Goal: Information Seeking & Learning: Check status

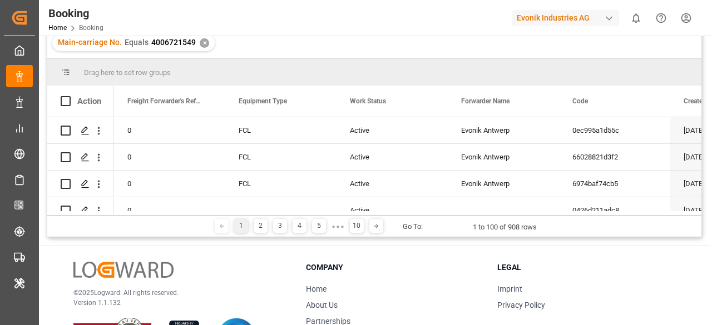
scroll to position [111, 0]
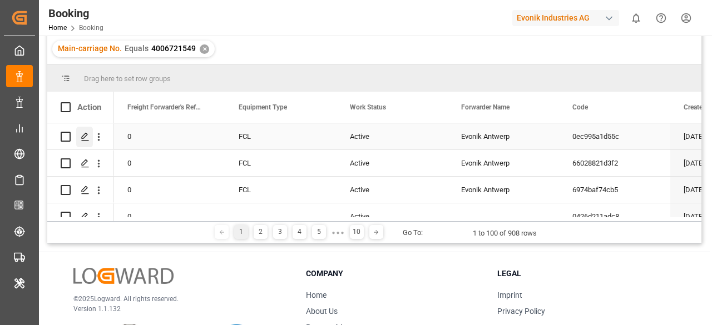
click at [77, 142] on div "Press SPACE to select this row." at bounding box center [84, 137] width 17 height 21
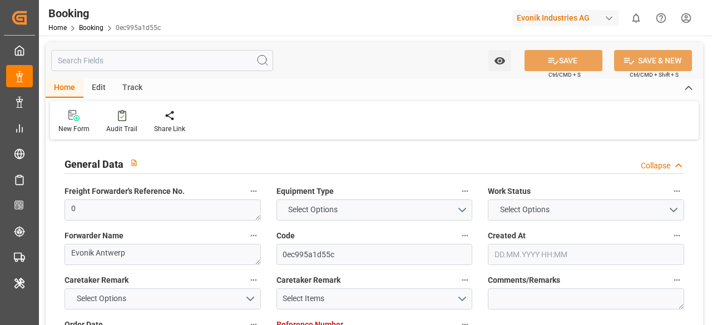
type input "0"
type input "9925837"
type input "CMACGM"
type input "CMA CGM Group"
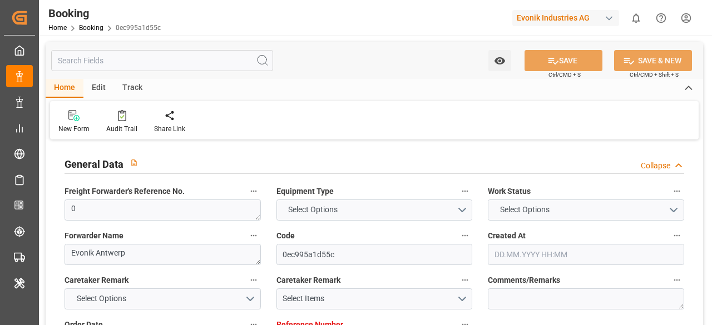
type input "BEANR"
type input "EGPSD"
type input "0"
type input "BEANR"
type input "EGPSD"
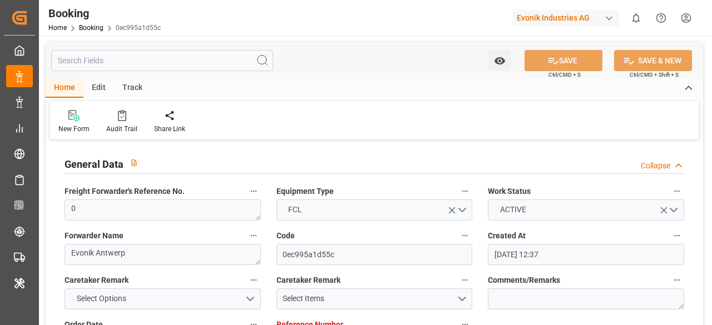
type input "[DATE] 12:37"
type input "[DATE]"
type input "[DATE] 00:00"
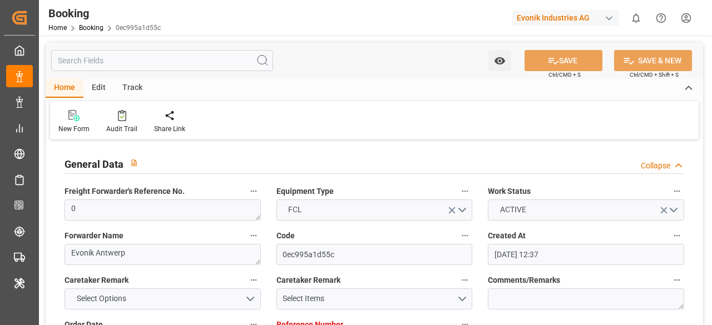
type input "[DATE] 00:00"
type input "[DATE] 08:13"
type input "[DATE] 12:00"
type input "[DATE] 00:00"
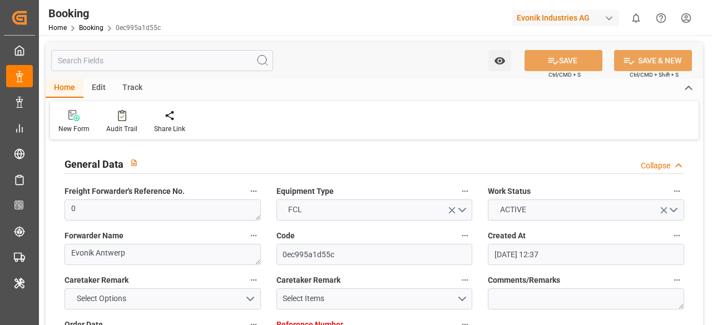
type input "[DATE] 07:48"
type input "[DATE]"
type input "[DATE] 00:00"
type input "[DATE] 12:00"
type input "[DATE] 17:21"
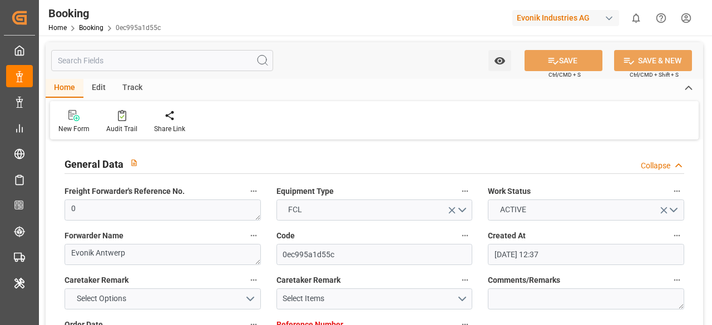
type input "[DATE] 17:21"
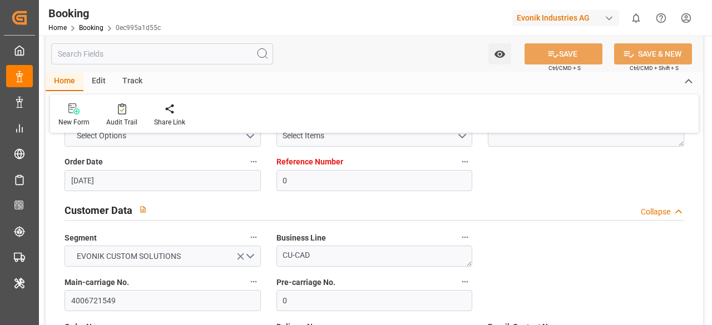
scroll to position [278, 0]
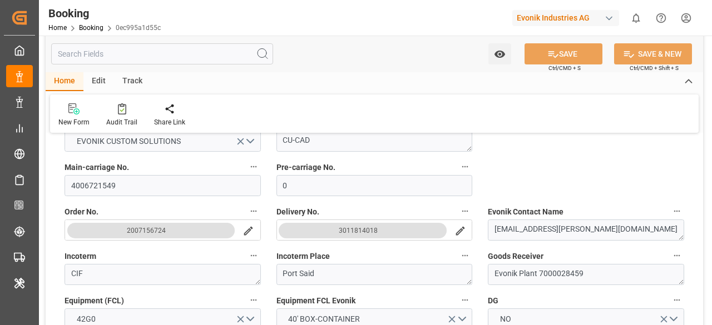
click at [202, 231] on button "2007156724" at bounding box center [151, 231] width 168 height 16
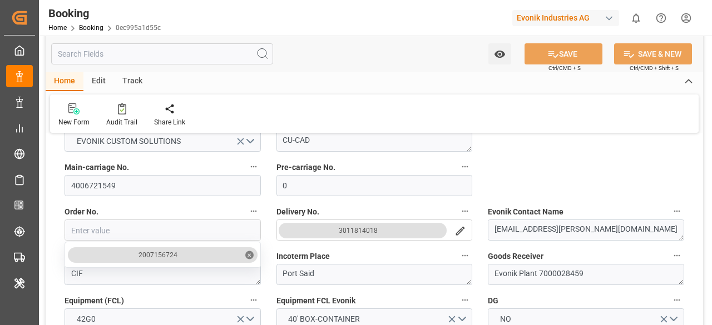
click at [207, 212] on label "Order No." at bounding box center [162, 212] width 196 height 16
click at [246, 212] on button "Order No." at bounding box center [253, 211] width 14 height 14
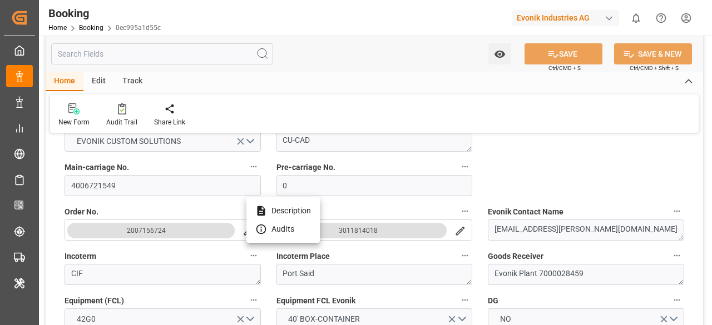
click at [516, 186] on div at bounding box center [356, 162] width 712 height 325
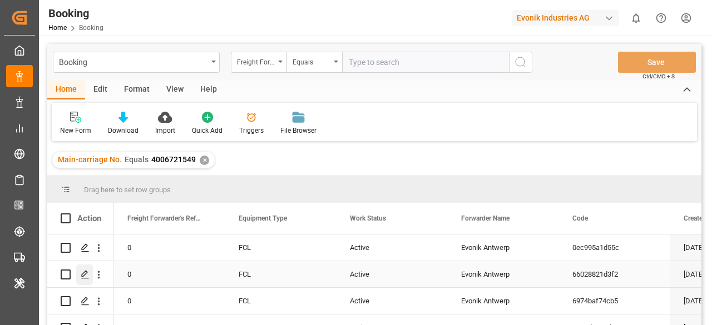
click at [86, 274] on polygon "Press SPACE to select this row." at bounding box center [85, 274] width 6 height 6
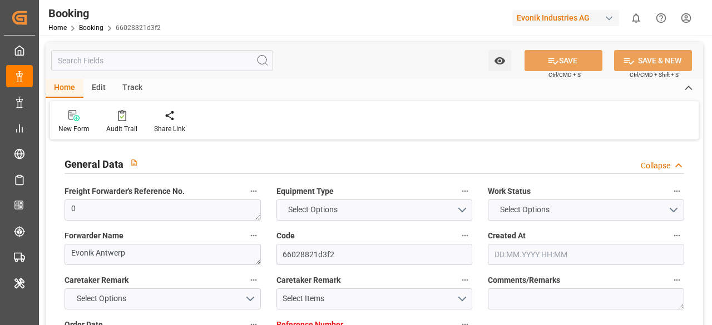
type input "0"
type input "9925837"
type input "CMACGM"
type input "CMA CGM Group"
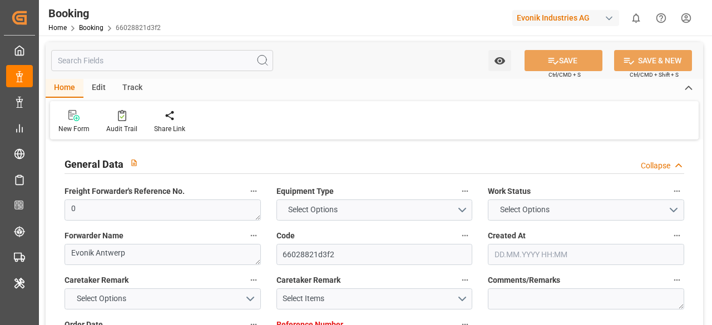
type input "BEANR"
type input "EGPSD"
type input "0"
type input "BEANR"
type input "EGPSD"
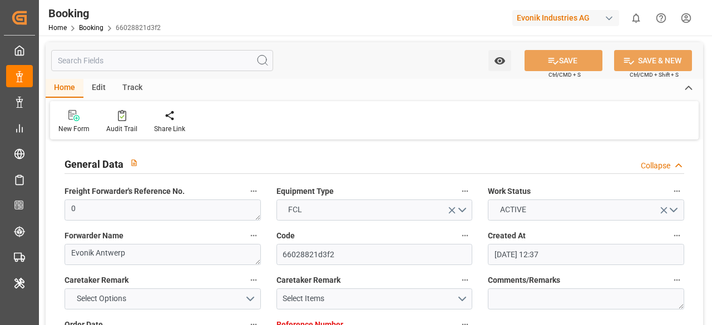
type input "[DATE] 12:37"
type input "[DATE]"
type input "[DATE] 00:00"
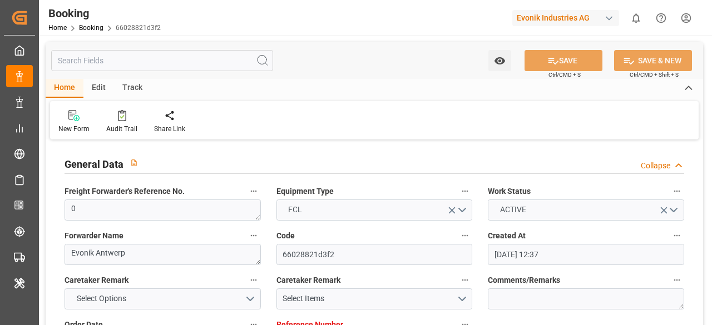
type input "[DATE] 00:00"
type input "[DATE] 10:57"
type input "[DATE] 12:00"
type input "[DATE] 00:00"
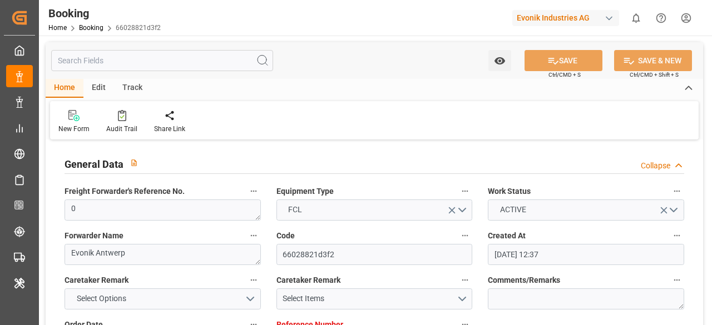
type input "[DATE] 07:48"
type input "[DATE]"
type input "[DATE] 00:00"
type input "[DATE] 12:00"
type input "[DATE] 17:21"
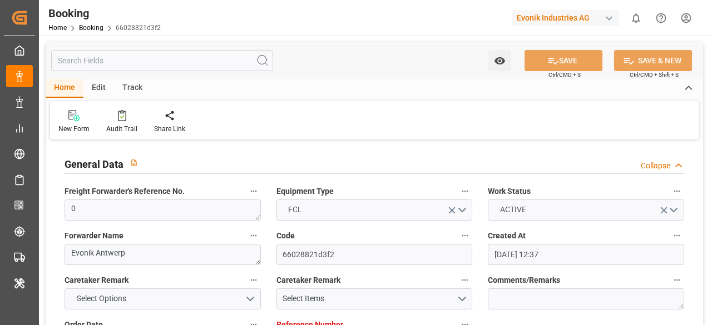
type input "[DATE] 17:21"
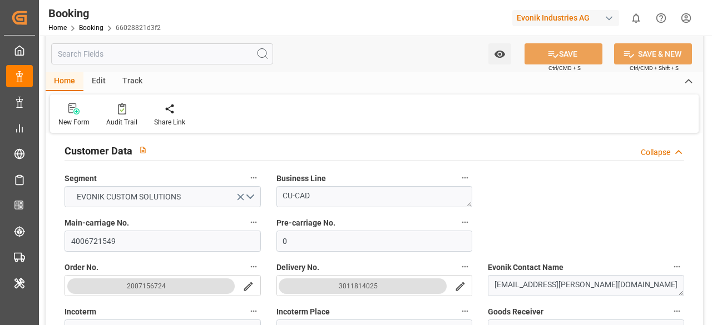
scroll to position [334, 0]
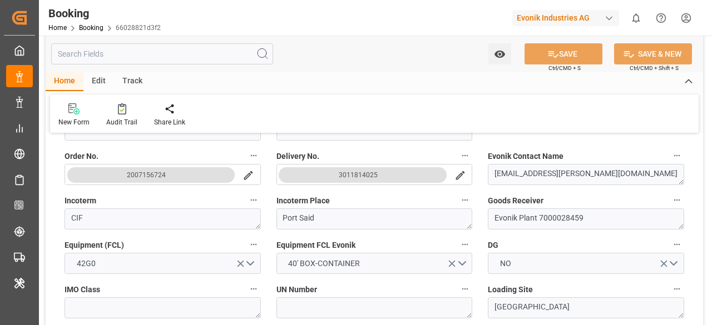
click at [247, 176] on icon "search button" at bounding box center [248, 175] width 9 height 9
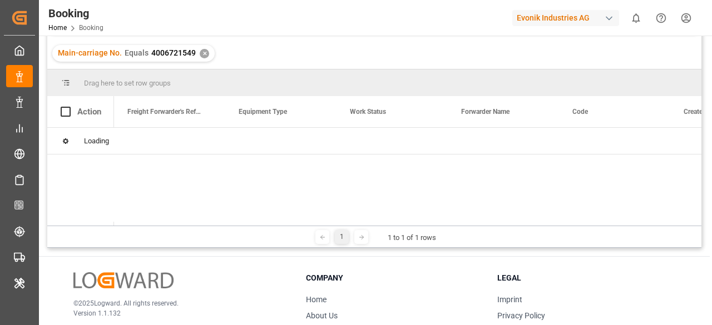
scroll to position [111, 0]
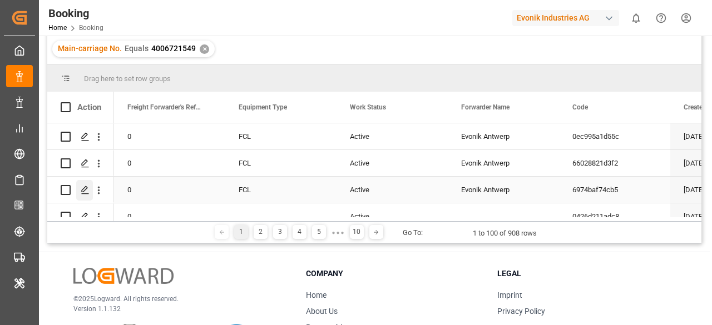
click at [84, 186] on icon "Press SPACE to select this row." at bounding box center [85, 190] width 9 height 9
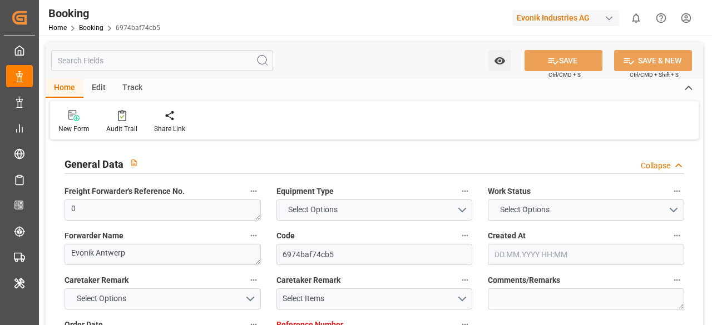
type input "0"
type input "9925837"
type input "CMACGM"
type input "CMA CGM Group"
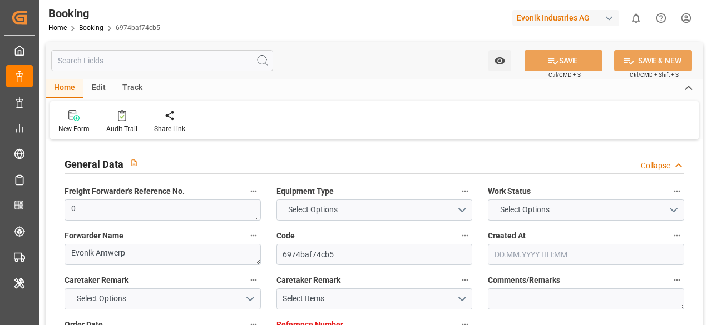
type input "BEANR"
type input "EGPSD"
type input "0"
type input "BEANR"
type input "EGPSD"
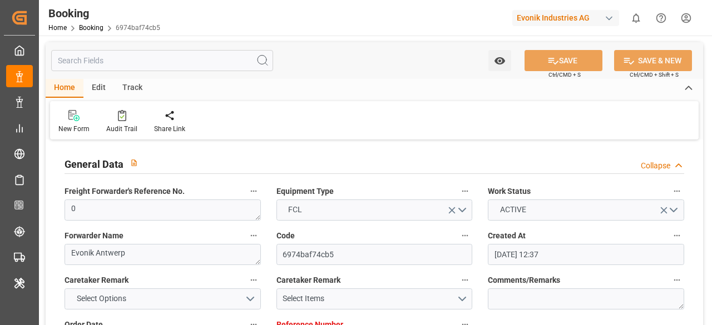
type input "[DATE] 12:37"
type input "[DATE]"
type input "[DATE] 00:00"
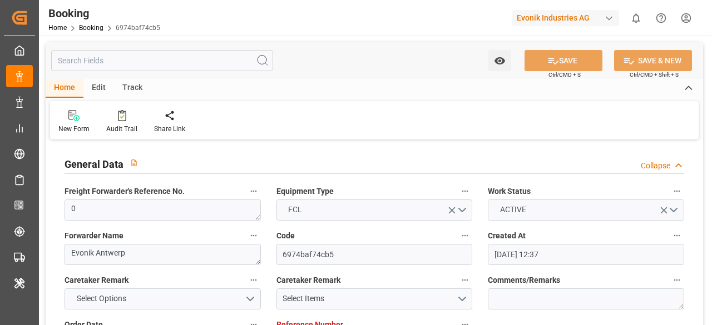
type input "[DATE] 00:00"
type input "[DATE] 14:52"
type input "[DATE] 12:00"
type input "[DATE] 00:00"
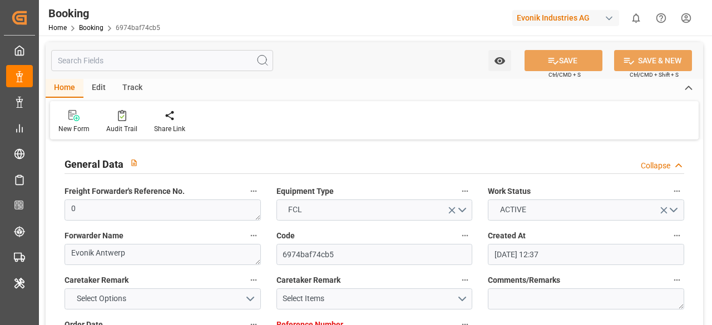
type input "[DATE] 07:48"
type input "[DATE]"
type input "[DATE] 00:00"
type input "[DATE] 12:00"
type input "[DATE] 17:21"
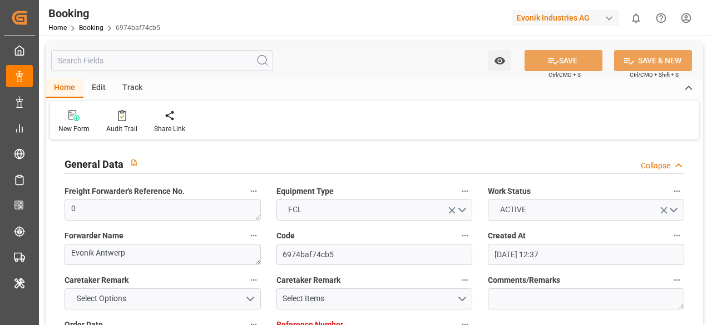
type input "[DATE] 17:21"
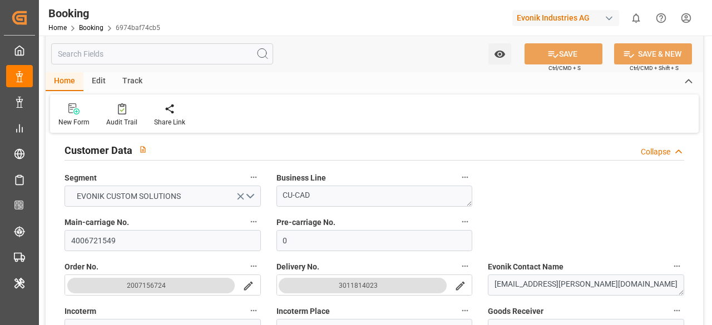
scroll to position [278, 0]
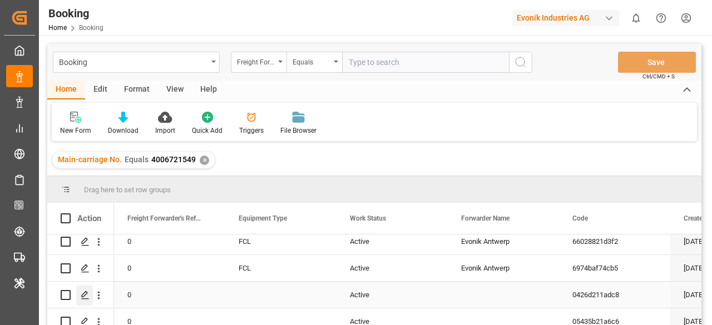
scroll to position [56, 0]
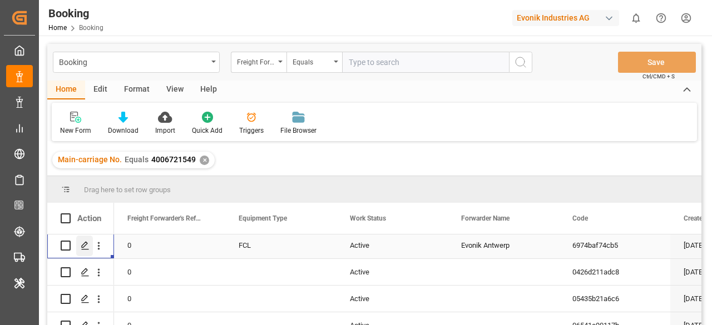
click at [88, 250] on icon "Press SPACE to select this row." at bounding box center [85, 245] width 9 height 9
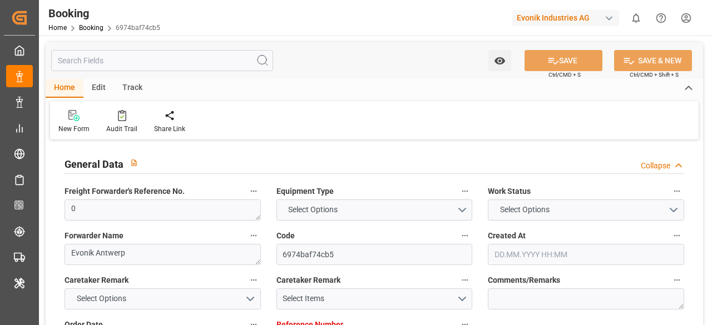
type input "0"
type input "9925837"
type input "CMACGM"
type input "CMA CGM Group"
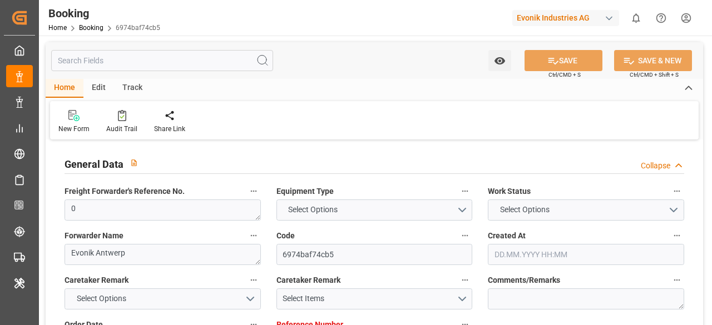
type input "BEANR"
type input "EGPSD"
type input "0"
type input "BEANR"
type input "EGPSD"
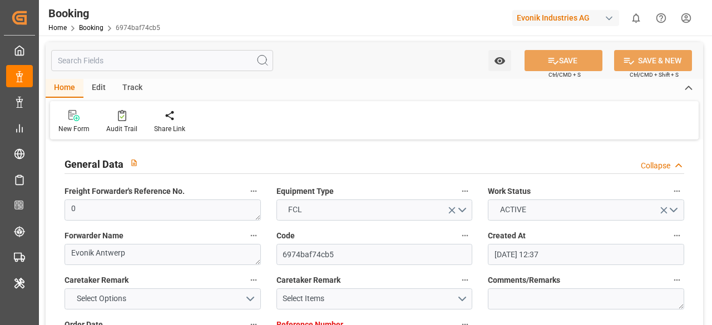
type input "[DATE] 12:37"
type input "[DATE]"
type input "[DATE] 00:00"
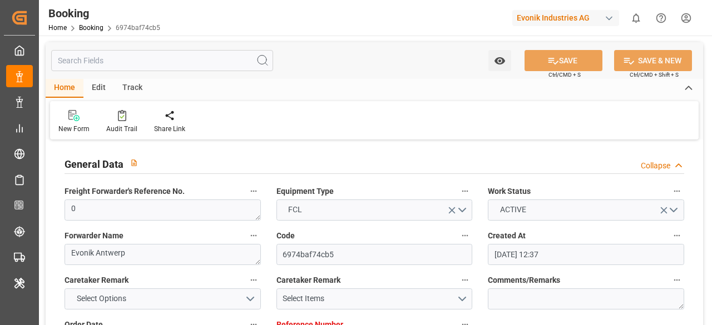
type input "[DATE] 00:00"
type input "[DATE] 14:52"
type input "[DATE] 12:00"
type input "[DATE] 00:00"
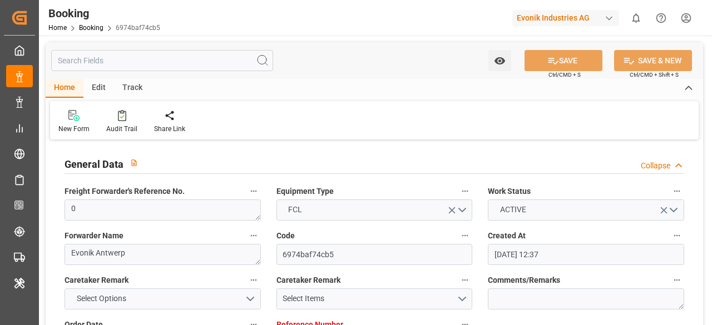
type input "[DATE] 07:48"
type input "[DATE]"
type input "[DATE] 00:00"
type input "[DATE] 12:00"
type input "[DATE] 17:21"
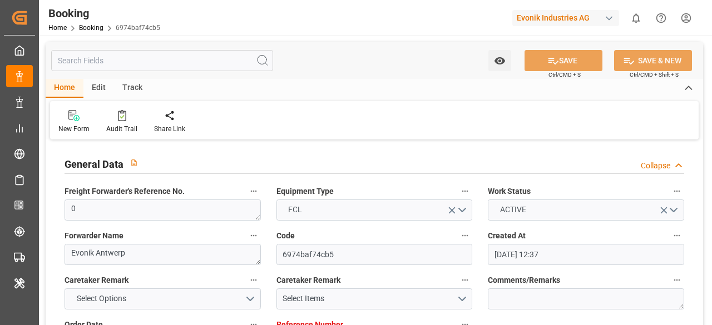
type input "[DATE] 17:21"
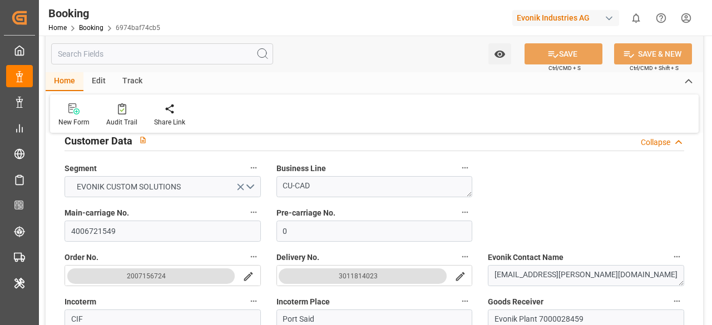
scroll to position [278, 0]
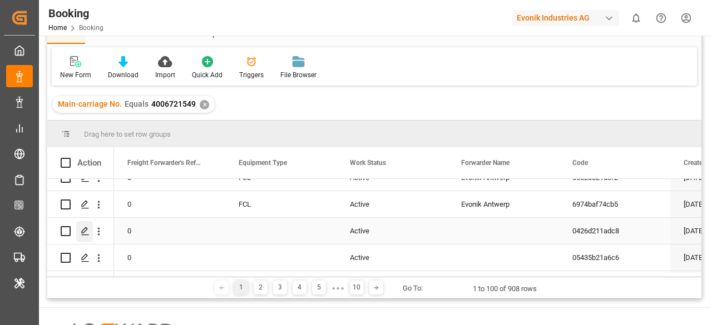
scroll to position [56, 0]
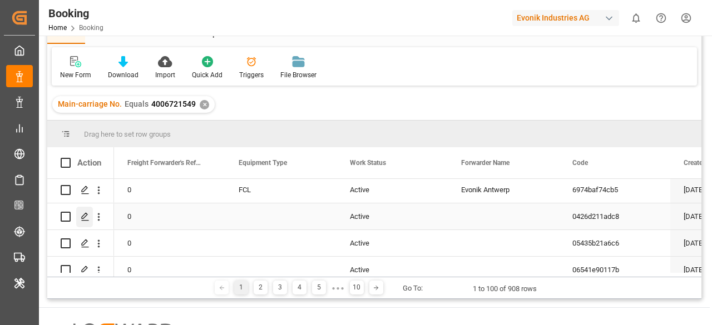
click at [83, 219] on icon "Press SPACE to select this row." at bounding box center [85, 216] width 9 height 9
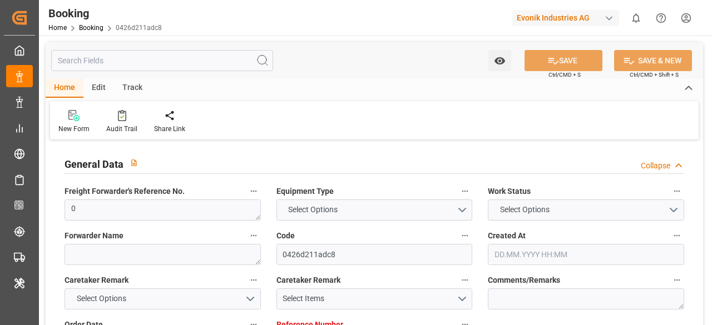
type input "0"
type input "[DATE] 14:22"
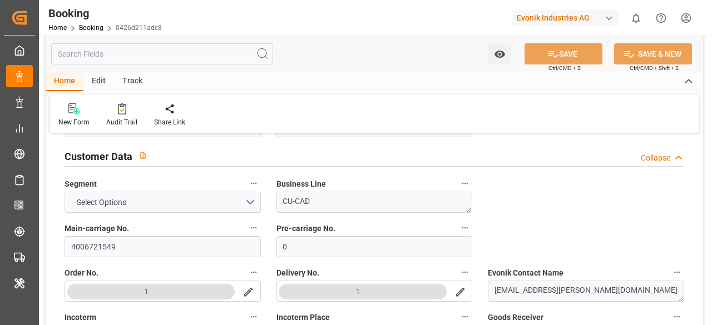
scroll to position [278, 0]
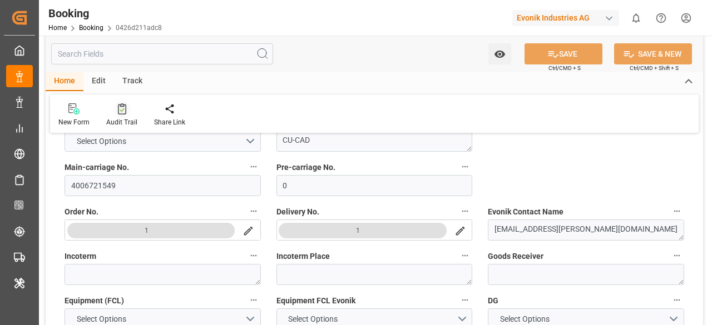
click at [127, 106] on div at bounding box center [121, 109] width 31 height 12
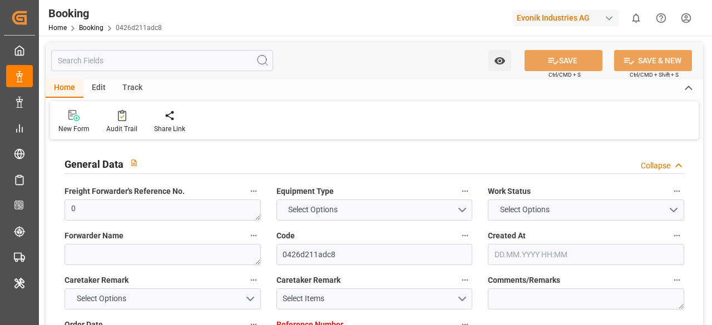
type input "0"
type input "[DATE] 14:22"
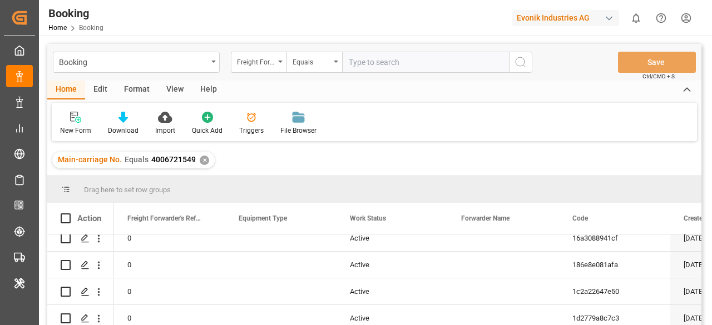
scroll to position [389, 0]
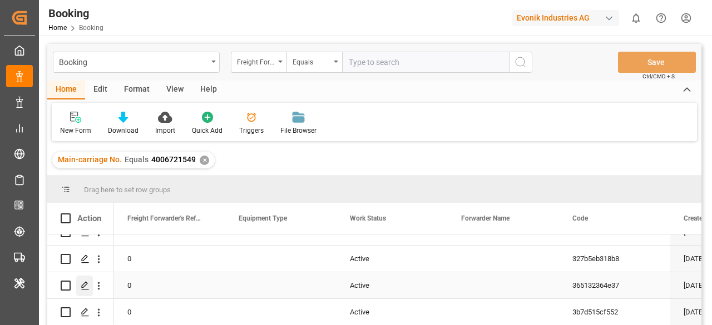
click at [84, 288] on icon "Press SPACE to select this row." at bounding box center [85, 285] width 9 height 9
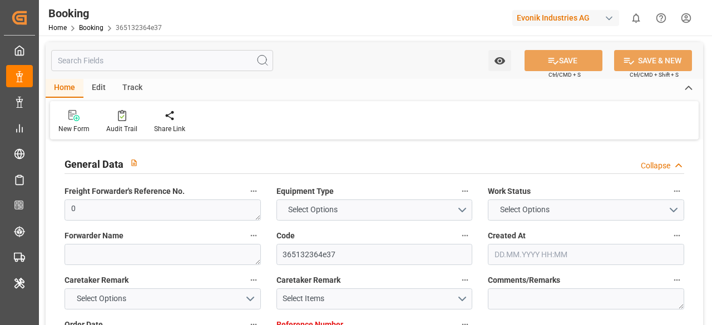
type input "0"
type input "[DATE] 14:22"
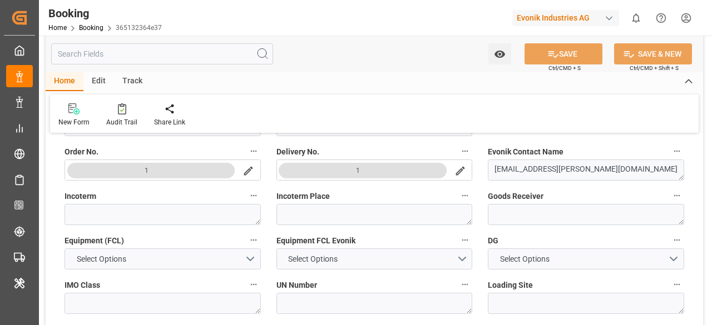
scroll to position [278, 0]
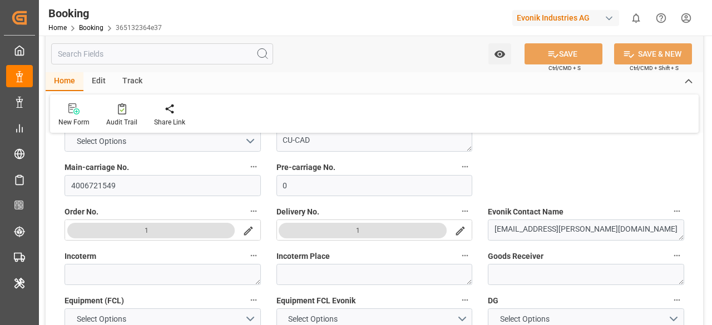
click at [250, 228] on icon "search button" at bounding box center [248, 231] width 9 height 9
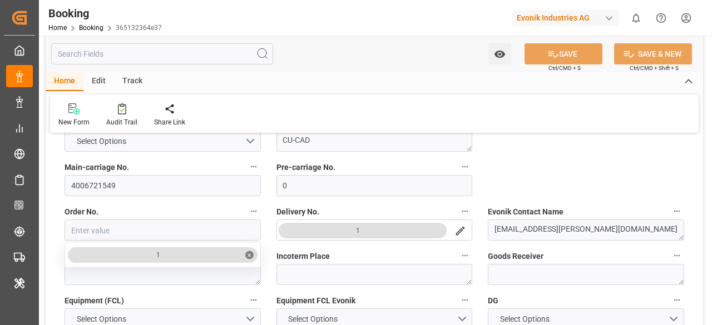
click at [242, 210] on label "Order No." at bounding box center [162, 212] width 196 height 16
click at [246, 210] on button "Order No." at bounding box center [253, 211] width 14 height 14
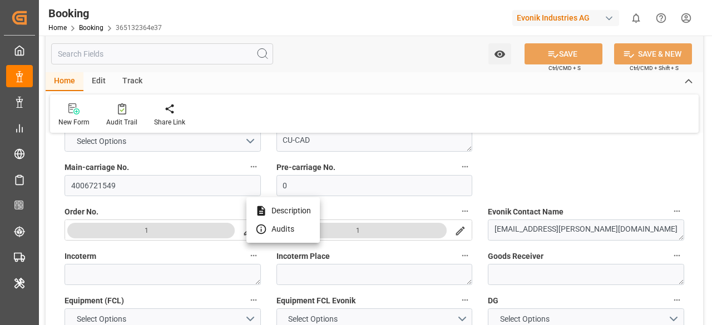
click at [458, 231] on div at bounding box center [356, 162] width 712 height 325
click at [457, 233] on icon "search button" at bounding box center [460, 231] width 12 height 12
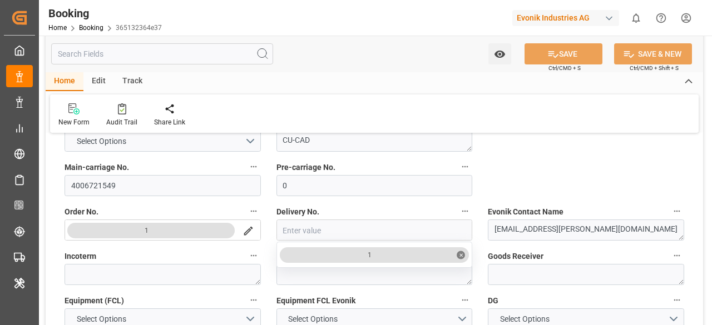
drag, startPoint x: 494, startPoint y: 196, endPoint x: 412, endPoint y: 210, distance: 82.4
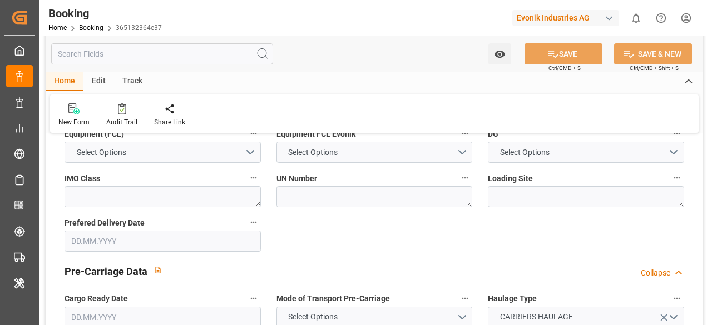
scroll to position [111, 0]
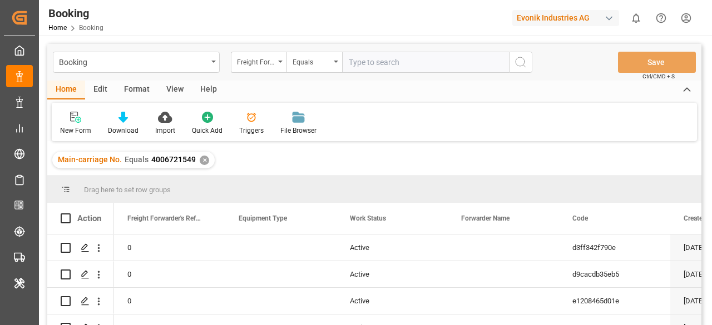
scroll to position [1501, 0]
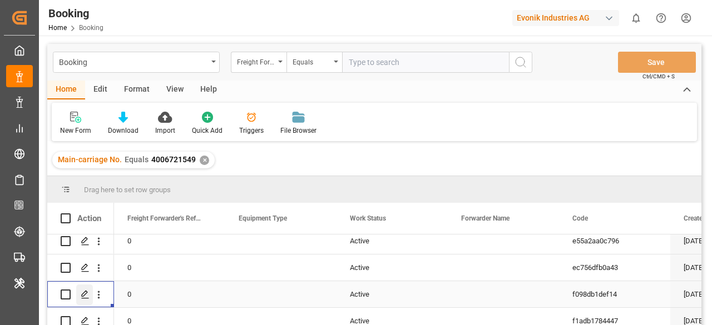
click at [83, 292] on icon "Press SPACE to select this row." at bounding box center [85, 294] width 9 height 9
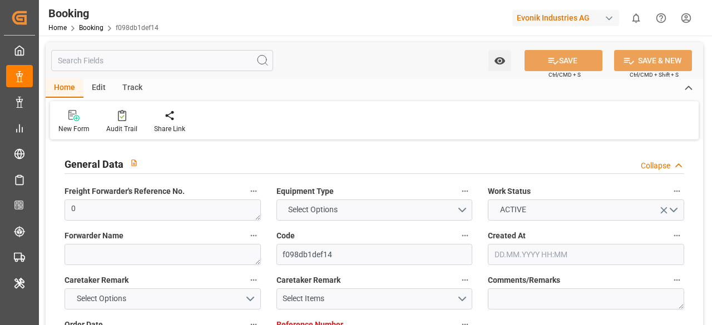
type input "0"
type input "[DATE] 14:22"
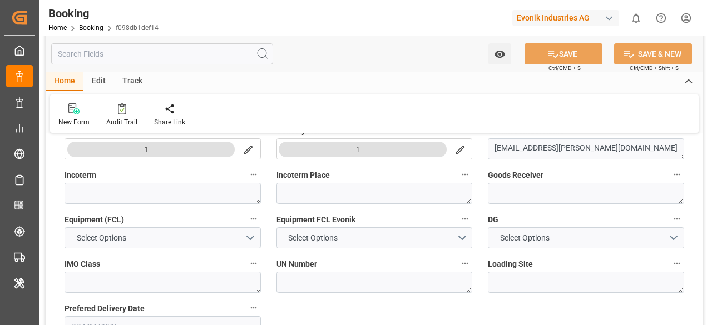
scroll to position [278, 0]
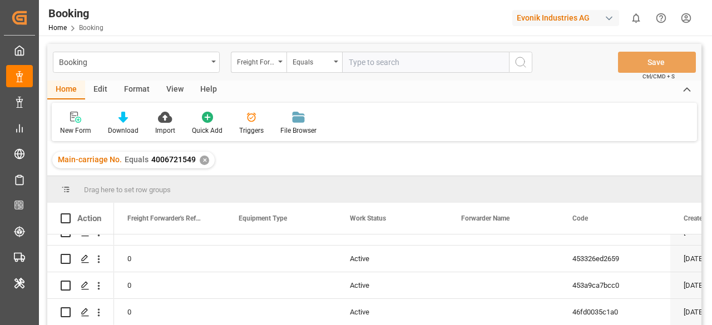
scroll to position [556, 0]
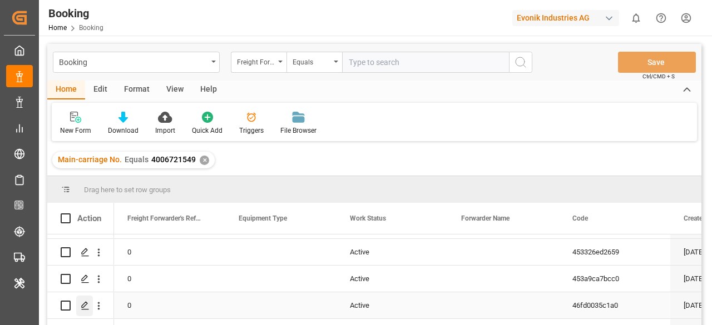
click at [81, 304] on icon "Press SPACE to select this row." at bounding box center [85, 305] width 9 height 9
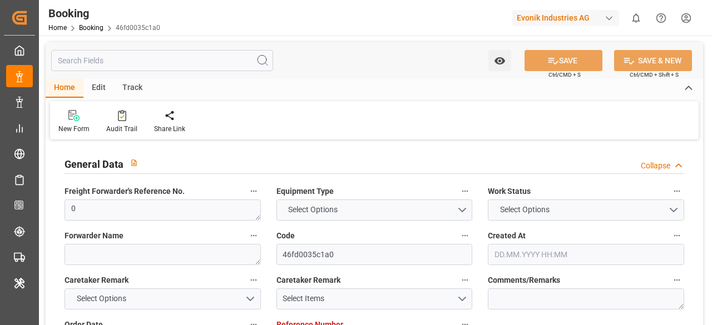
type input "0"
type input "[DATE] 14:22"
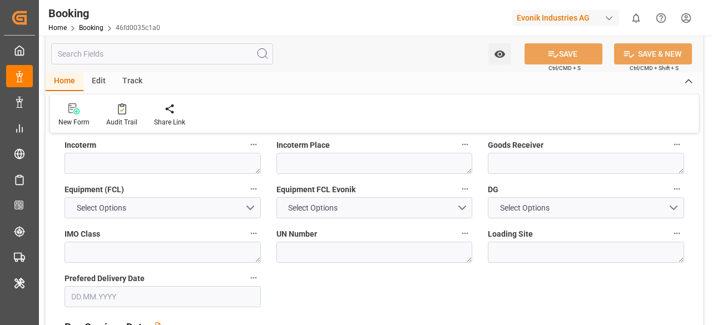
scroll to position [334, 0]
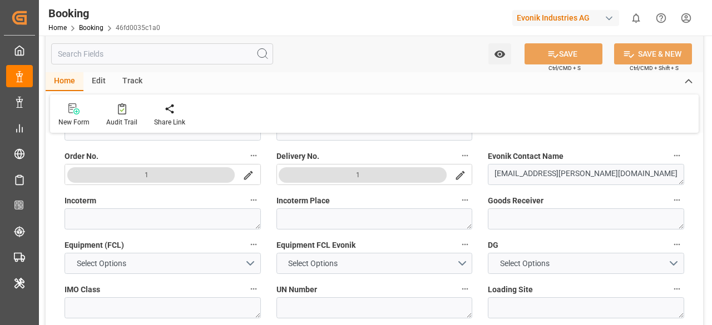
click at [246, 172] on icon "search button" at bounding box center [248, 176] width 12 height 12
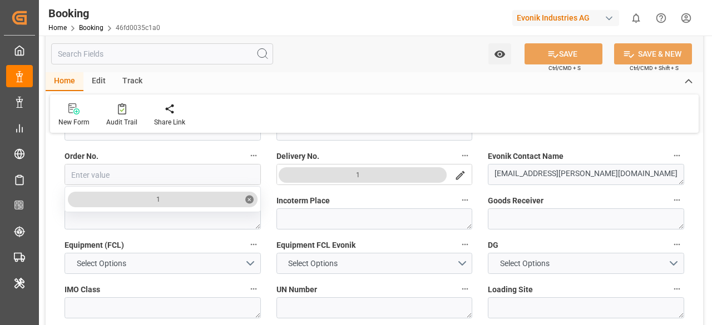
click at [280, 191] on div "Incoterm Place" at bounding box center [374, 211] width 212 height 44
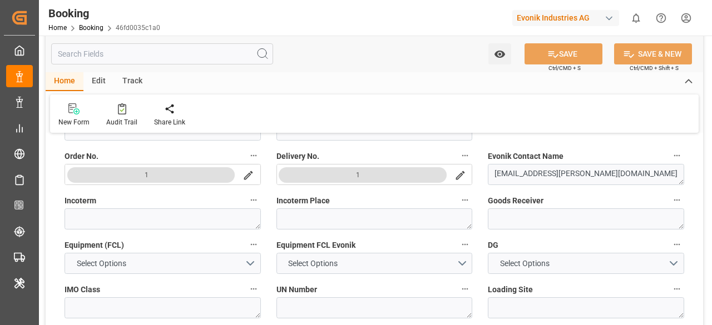
click at [459, 173] on icon "search button" at bounding box center [460, 176] width 12 height 12
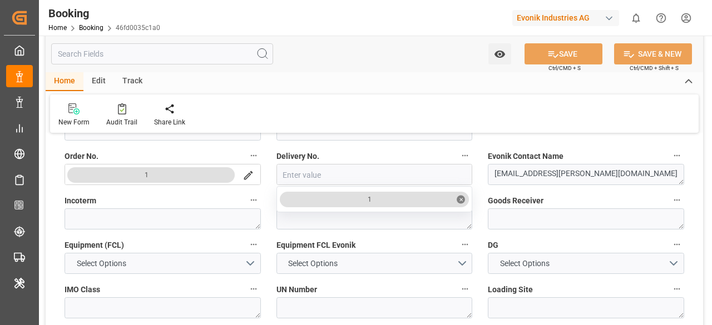
click at [265, 193] on div "Incoterm" at bounding box center [163, 211] width 212 height 44
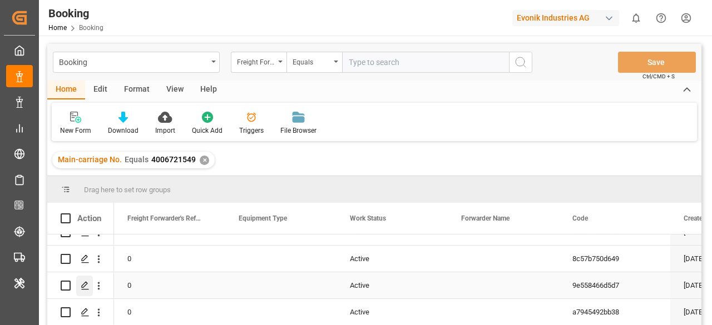
scroll to position [1223, 0]
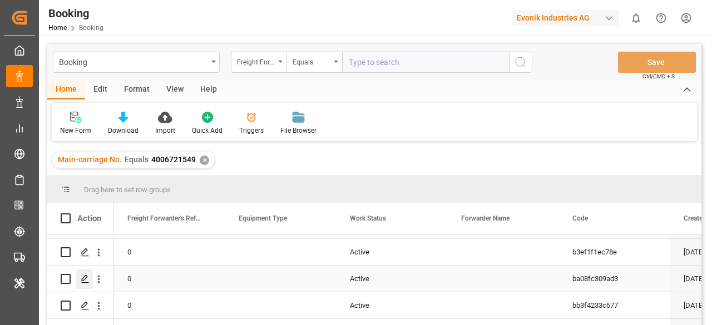
click at [82, 279] on polygon "Press SPACE to select this row." at bounding box center [85, 279] width 6 height 6
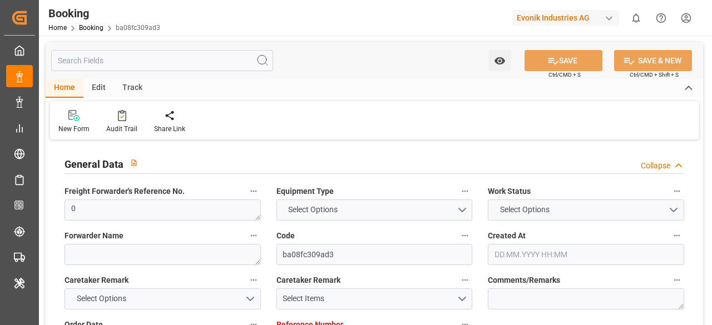
type input "0"
type input "[DATE] 14:22"
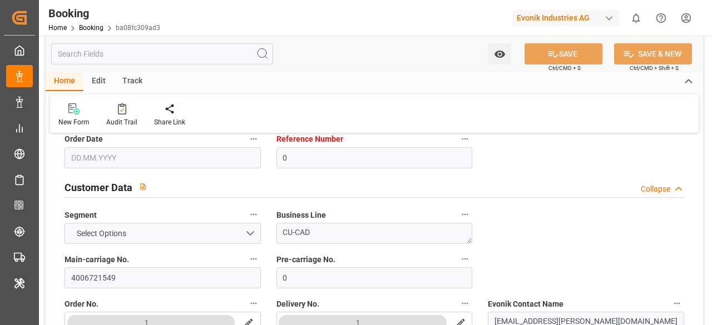
scroll to position [278, 0]
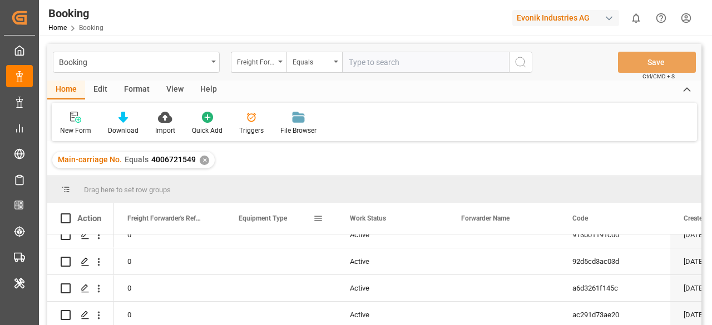
scroll to position [242, 0]
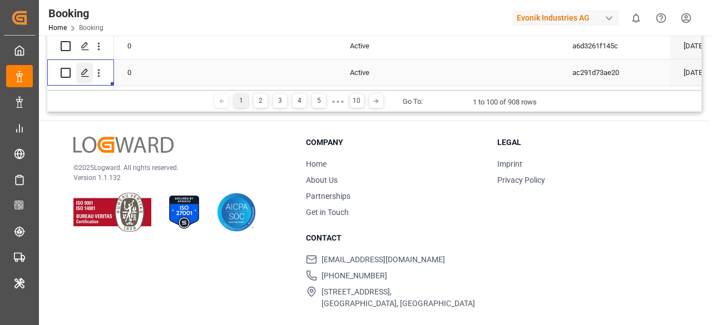
click at [86, 70] on icon "Press SPACE to select this row." at bounding box center [85, 72] width 9 height 9
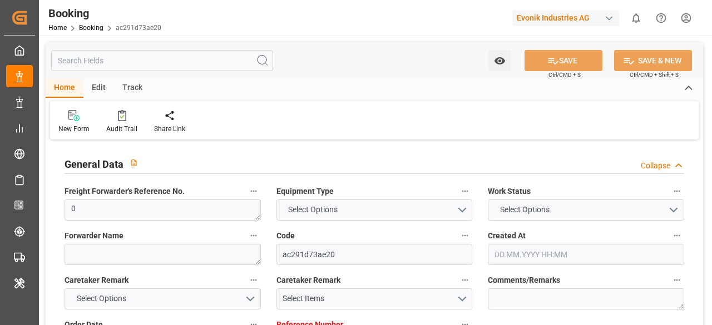
type input "0"
type input "26.09.2025 15:42"
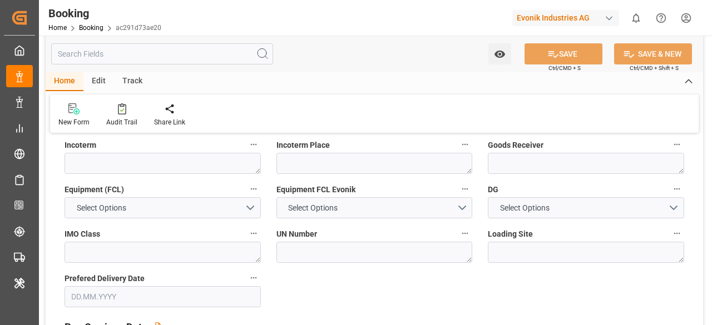
scroll to position [278, 0]
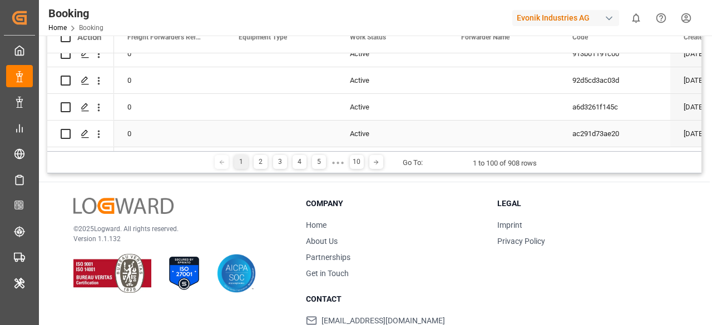
scroll to position [76, 0]
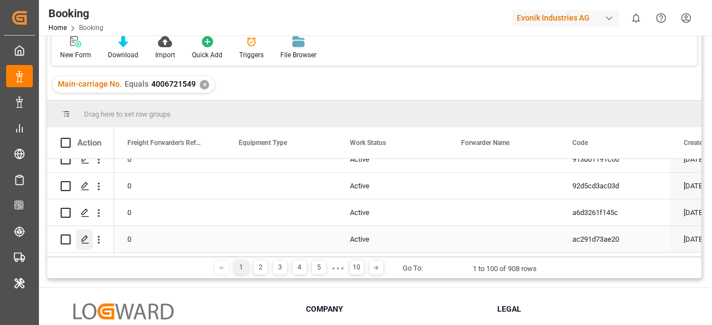
click at [81, 236] on icon "Press SPACE to select this row." at bounding box center [85, 239] width 9 height 9
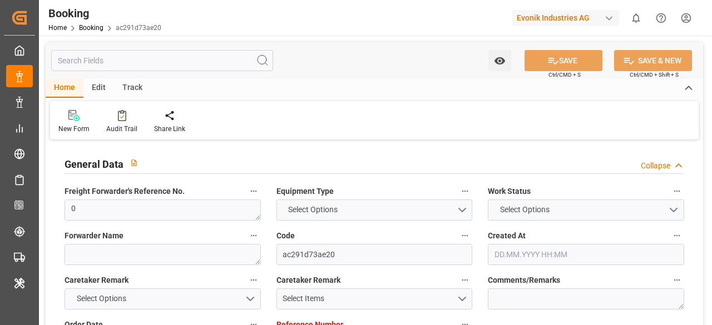
type input "0"
type input "26.09.2025 15:42"
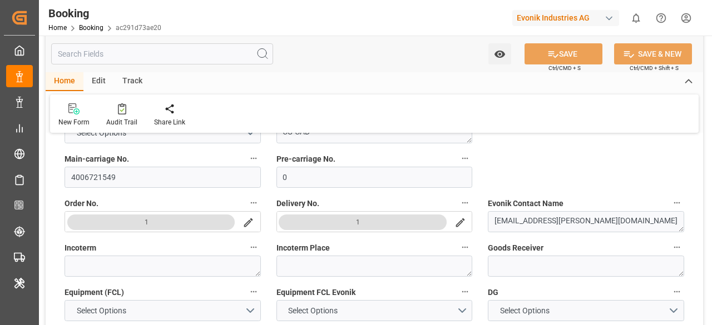
scroll to position [278, 0]
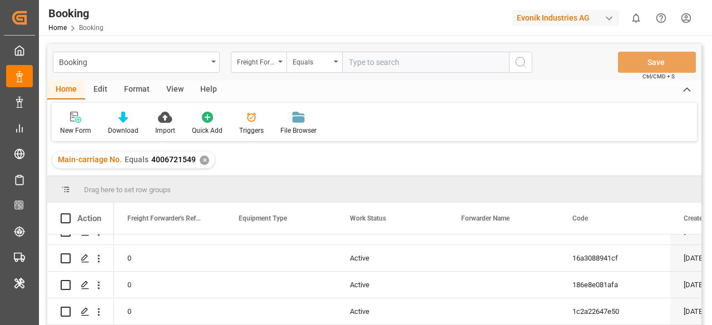
scroll to position [278, 0]
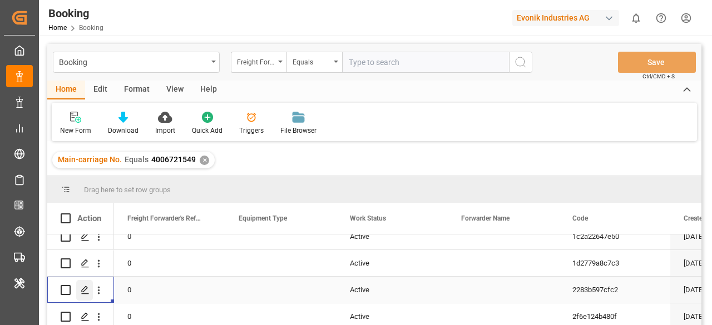
click at [81, 292] on icon "Press SPACE to select this row." at bounding box center [85, 290] width 9 height 9
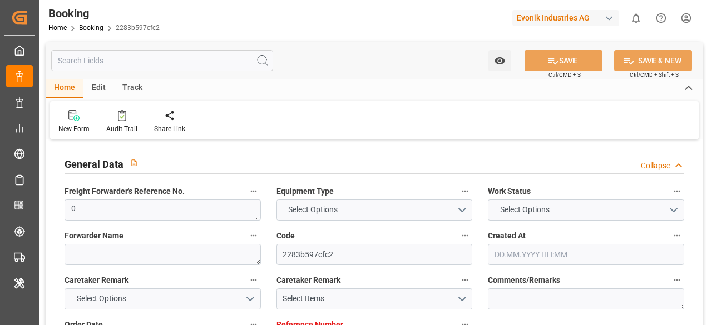
type input "0"
type input "[DATE] 14:22"
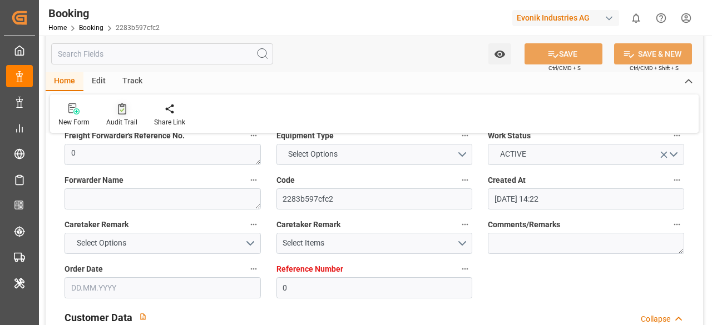
click at [131, 116] on div "Audit Trail" at bounding box center [122, 115] width 48 height 24
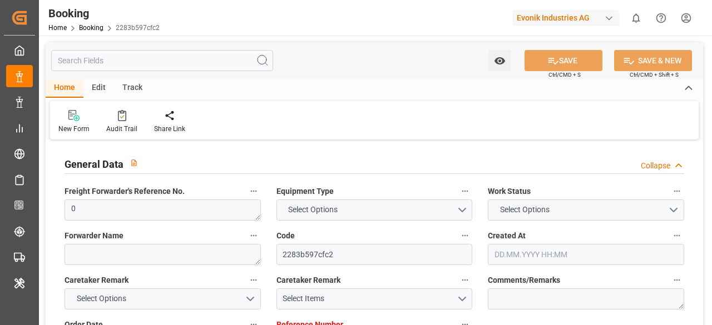
type input "0"
type input "[DATE] 14:22"
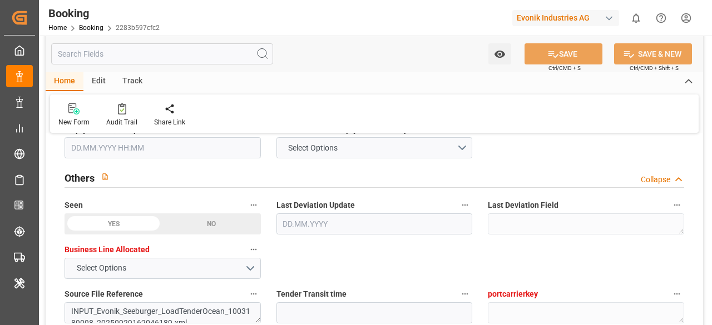
scroll to position [1669, 0]
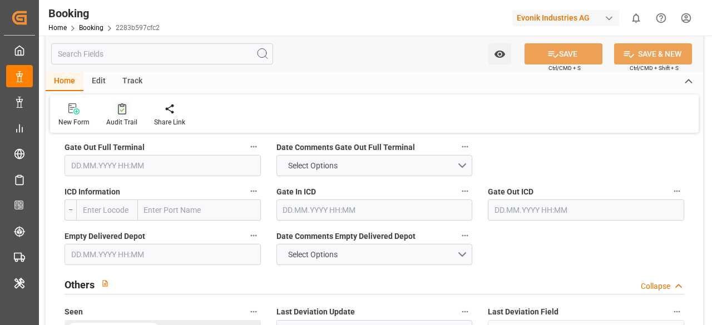
click at [120, 119] on div "Audit Trail" at bounding box center [121, 122] width 31 height 10
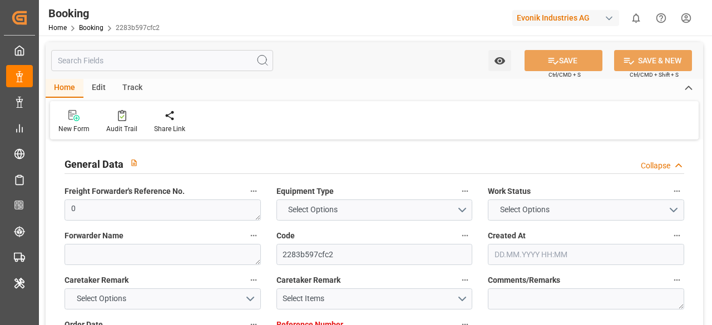
type input "0"
type input "[DATE] 14:22"
click at [136, 106] on div "New Form Audit Trail Share Link" at bounding box center [374, 120] width 648 height 38
click at [131, 111] on div at bounding box center [121, 116] width 31 height 12
type input "0"
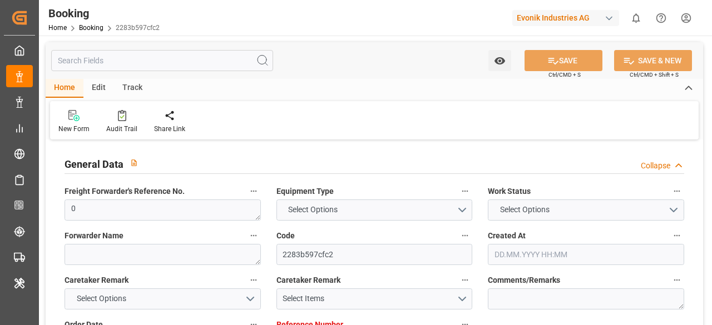
type input "[DATE] 14:22"
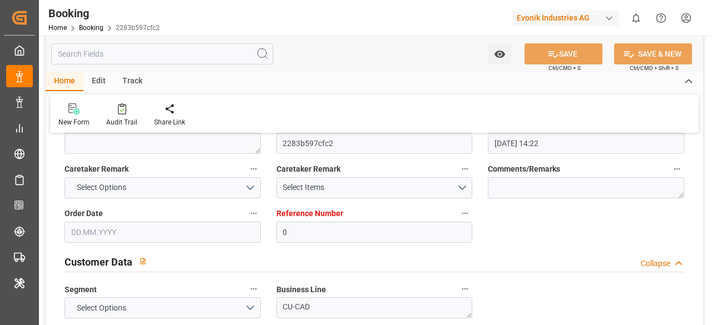
scroll to position [222, 0]
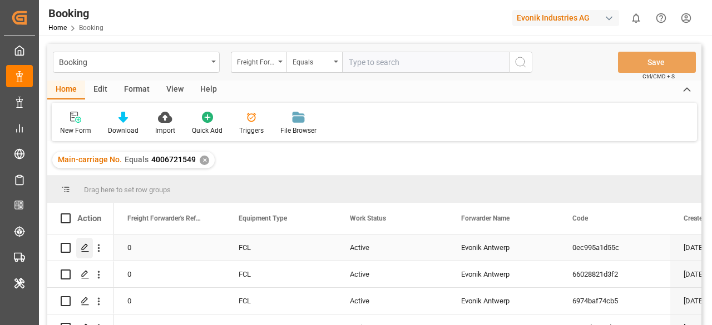
click at [86, 253] on div "Press SPACE to select this row." at bounding box center [84, 248] width 17 height 21
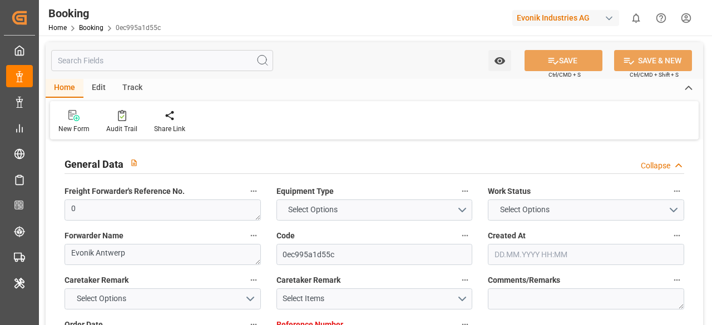
type input "0"
type input "9925837"
type input "CMACGM"
type input "CMA CGM Group"
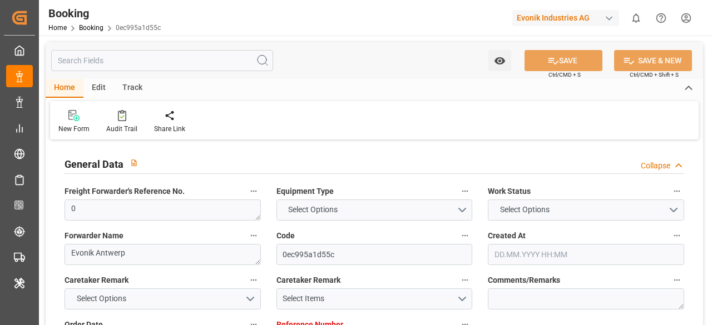
type input "BEANR"
type input "EGPSD"
type input "0"
type input "BEANR"
type input "EGPSD"
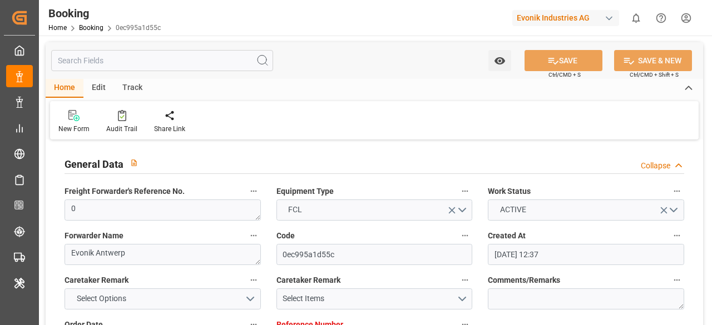
type input "[DATE] 12:37"
type input "[DATE]"
type input "[DATE] 00:00"
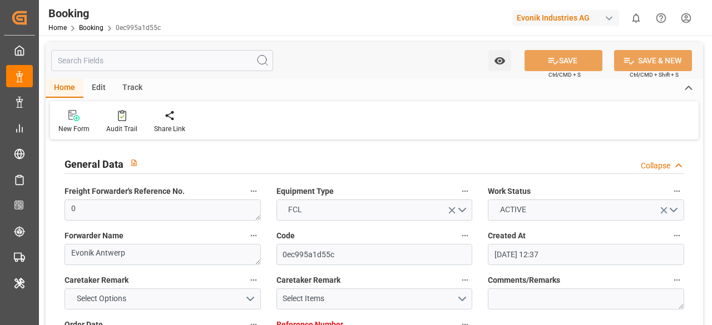
type input "[DATE] 00:00"
type input "[DATE] 08:13"
type input "[DATE] 12:00"
type input "[DATE] 00:00"
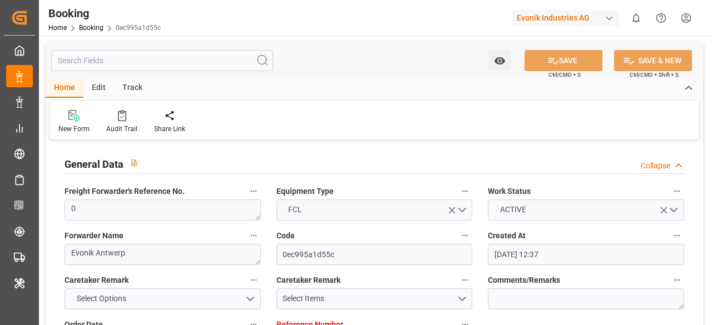
type input "[DATE] 07:48"
type input "[DATE]"
type input "[DATE] 00:00"
type input "[DATE] 12:00"
type input "[DATE] 17:21"
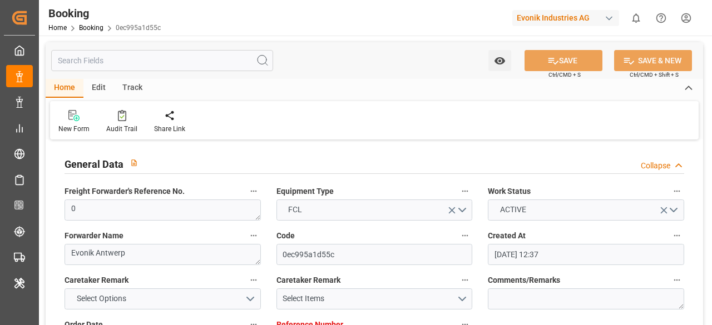
type input "[DATE] 17:21"
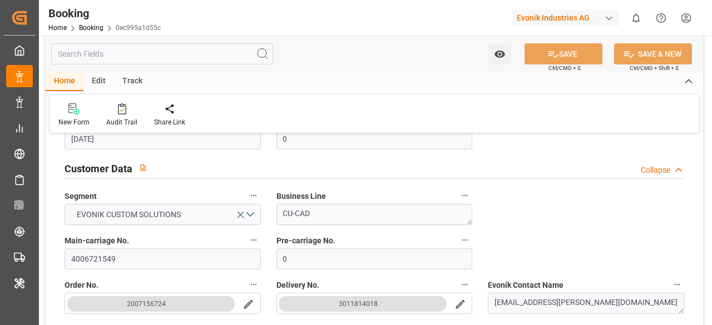
scroll to position [278, 0]
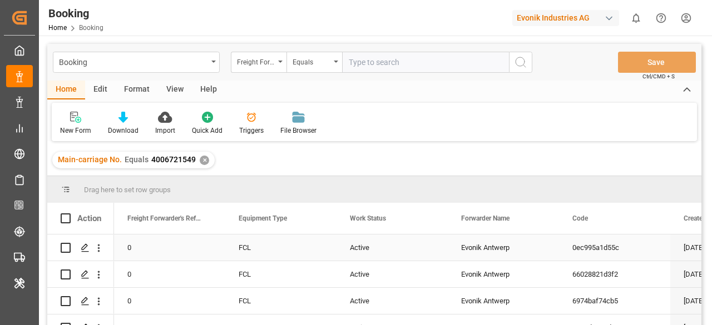
scroll to position [56, 0]
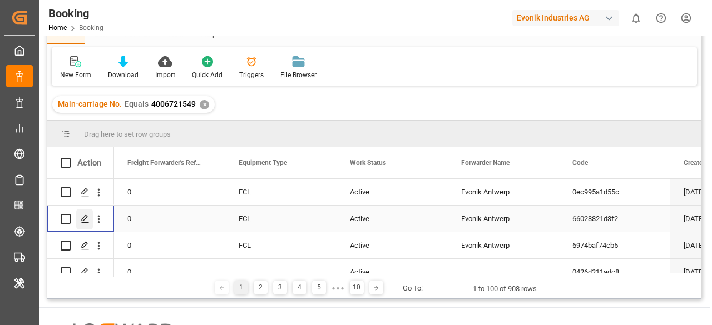
click at [82, 220] on polygon "Press SPACE to select this row." at bounding box center [85, 219] width 6 height 6
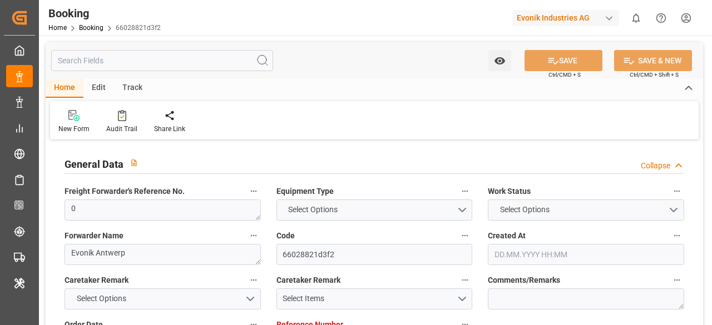
type input "0"
type input "9925837"
type input "CMACGM"
type input "CMA CGM Group"
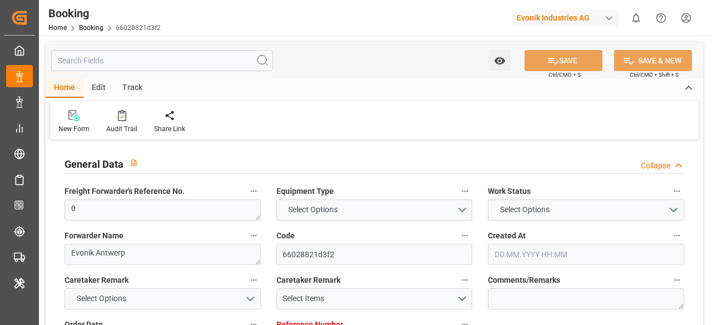
type input "BEANR"
type input "EGPSD"
type input "0"
type input "BEANR"
type input "EGPSD"
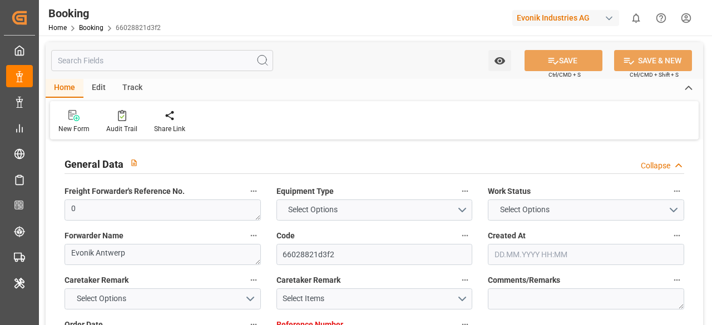
type input "[DATE] 12:37"
type input "[DATE]"
type input "[DATE] 00:00"
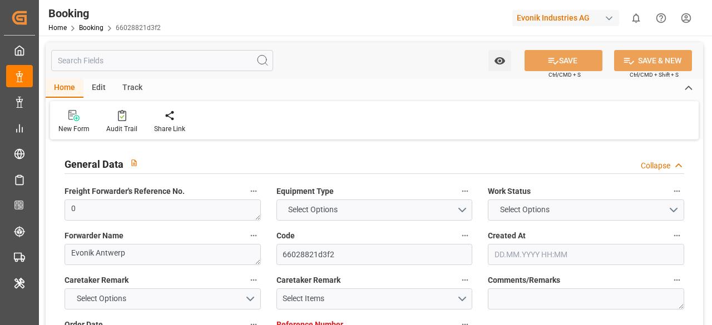
type input "[DATE] 00:00"
type input "[DATE] 10:57"
type input "[DATE] 12:00"
type input "[DATE] 00:00"
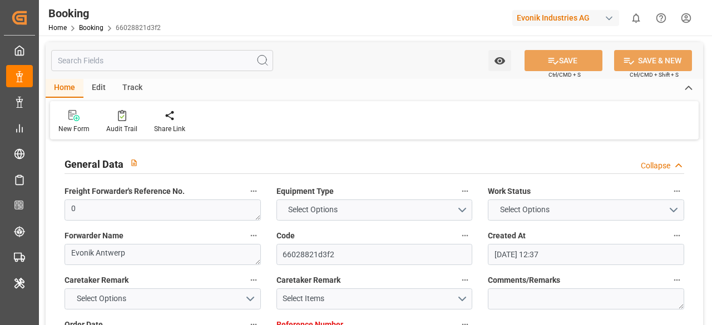
type input "[DATE] 07:48"
type input "[DATE]"
type input "[DATE] 00:00"
type input "[DATE] 12:00"
type input "[DATE] 17:21"
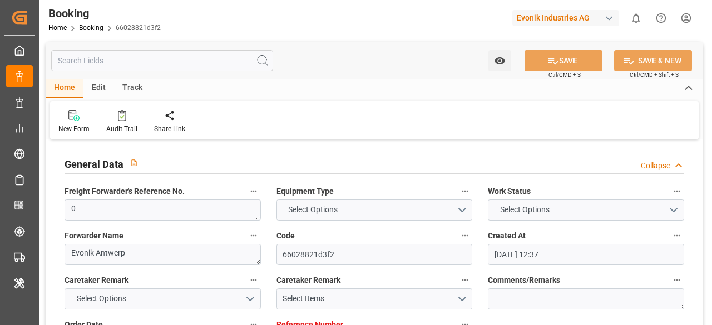
type input "[DATE] 17:21"
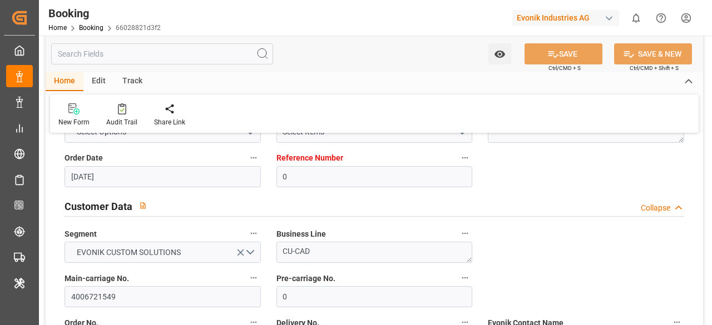
scroll to position [278, 0]
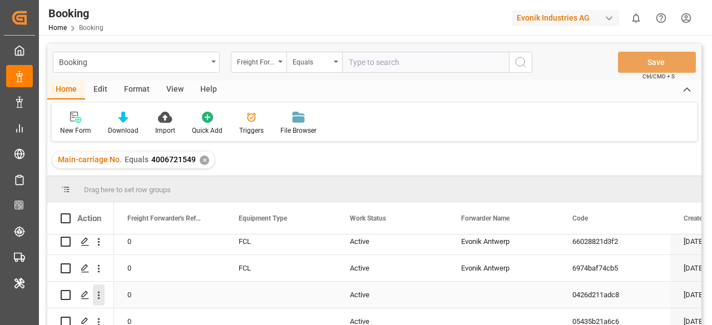
scroll to position [56, 0]
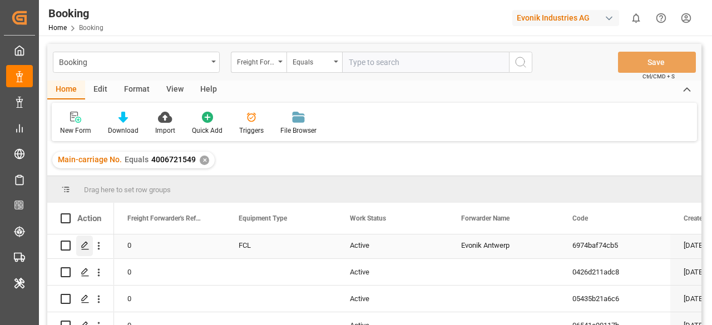
click at [83, 250] on icon "Press SPACE to select this row." at bounding box center [85, 245] width 9 height 9
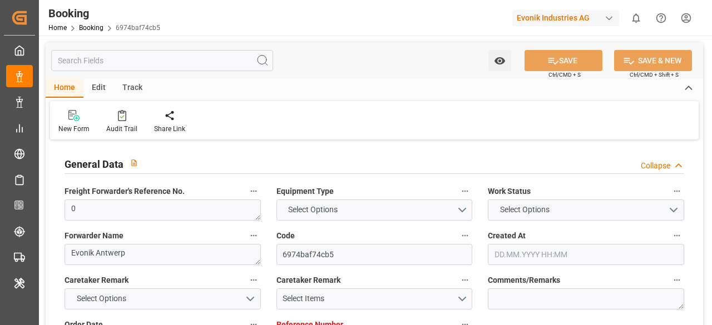
type input "0"
type input "9925837"
type input "CMACGM"
type input "CMA CGM Group"
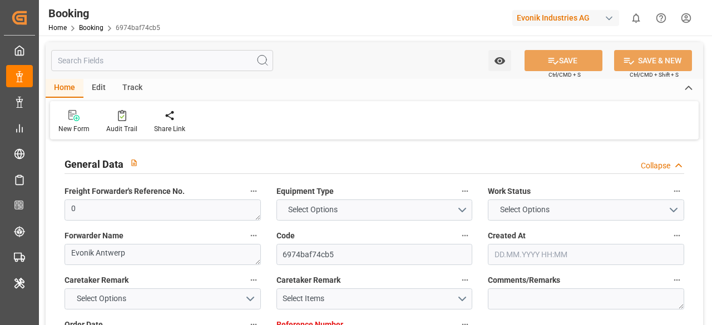
type input "BEANR"
type input "EGPSD"
type input "0"
type input "BEANR"
type input "EGPSD"
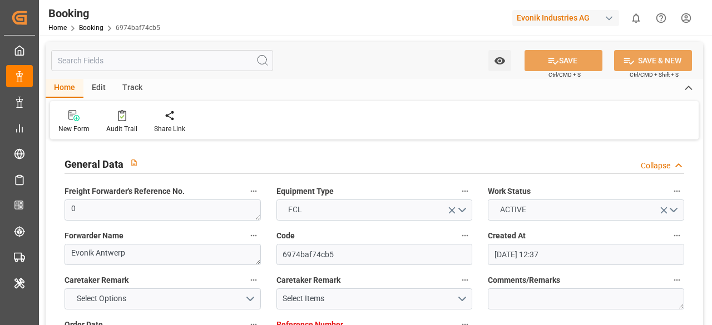
type input "[DATE] 12:37"
type input "[DATE]"
type input "[DATE] 00:00"
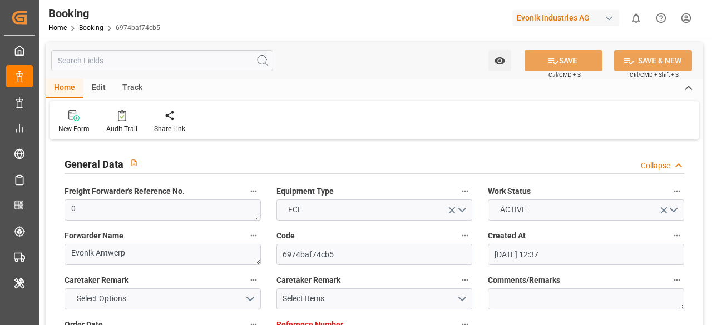
type input "[DATE] 00:00"
type input "[DATE] 14:52"
type input "[DATE] 12:00"
type input "[DATE] 00:00"
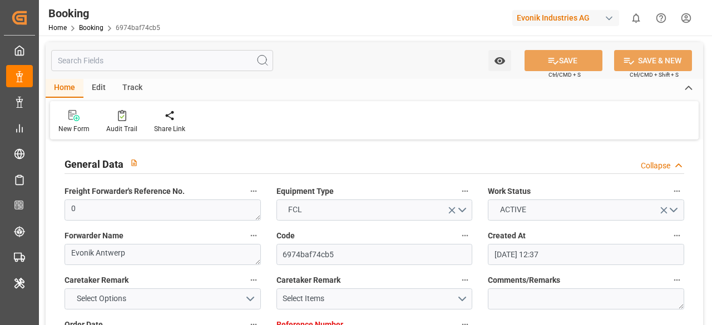
type input "[DATE] 07:48"
type input "[DATE]"
type input "[DATE] 00:00"
type input "[DATE] 12:00"
type input "[DATE] 17:21"
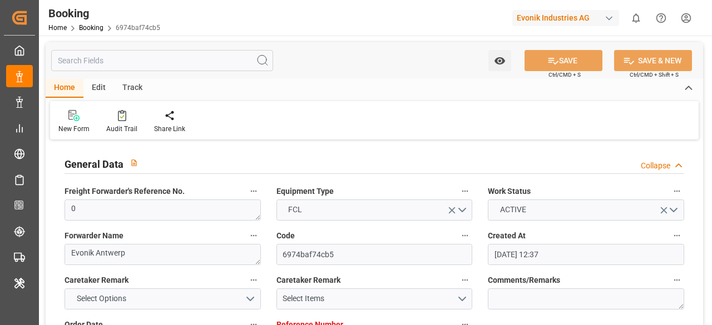
type input "[DATE] 17:21"
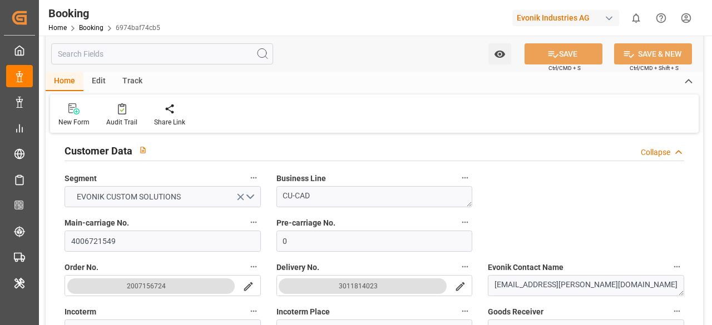
scroll to position [278, 0]
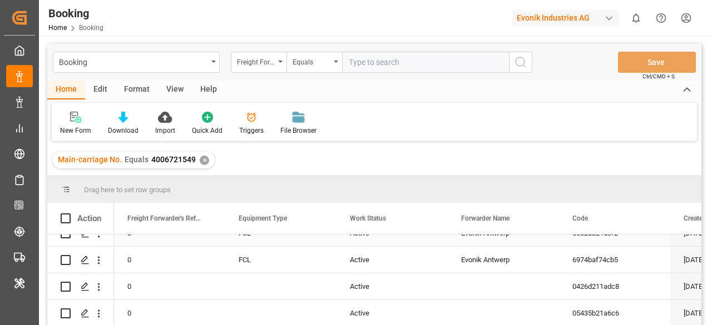
scroll to position [56, 0]
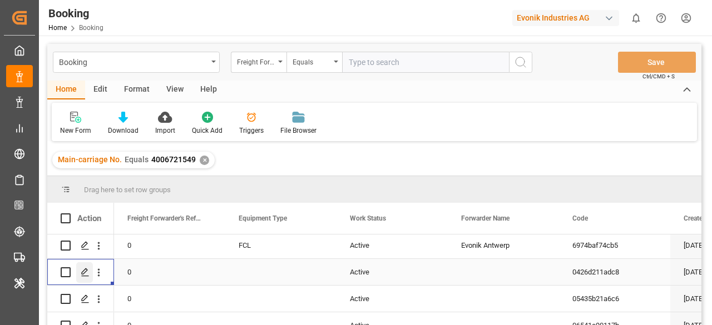
click at [85, 273] on icon "Press SPACE to select this row." at bounding box center [85, 272] width 9 height 9
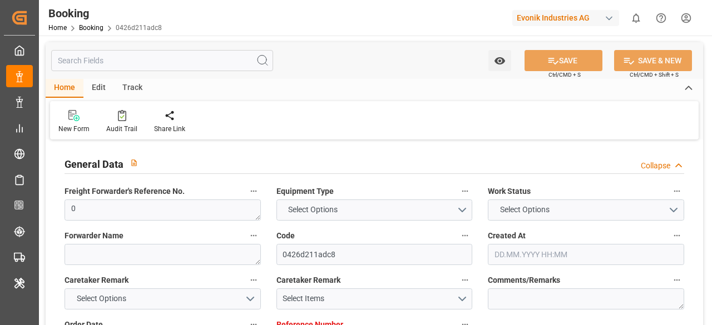
type input "0"
type input "[DATE] 14:22"
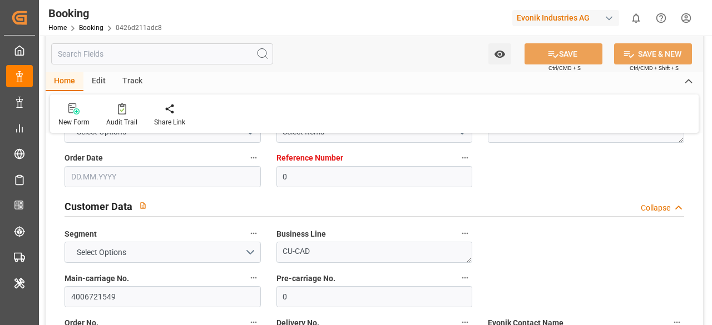
scroll to position [278, 0]
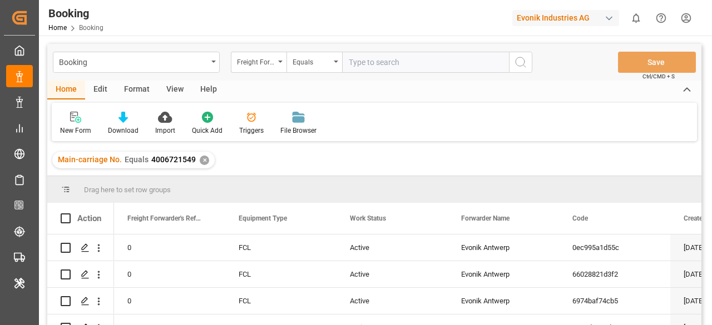
click at [201, 164] on div "✕" at bounding box center [204, 160] width 9 height 9
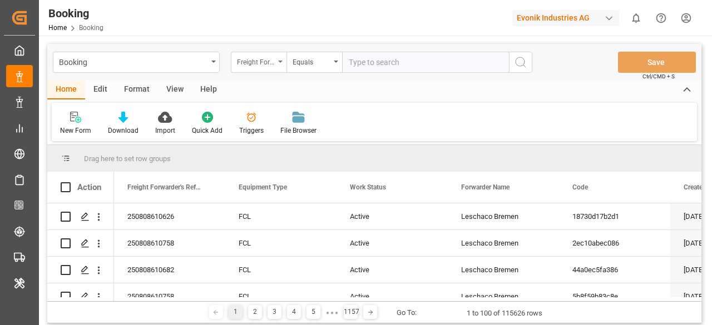
click at [267, 65] on div "Freight Forwarder's Reference No." at bounding box center [256, 60] width 38 height 13
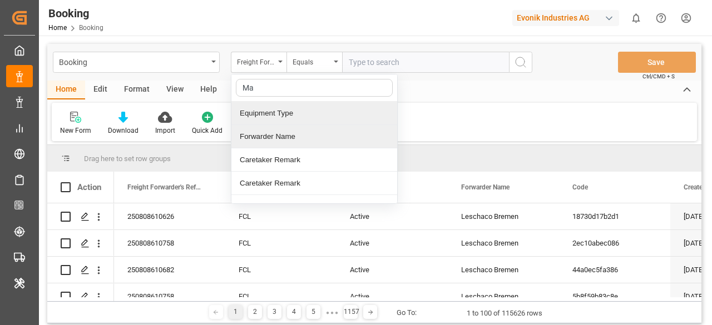
type input "Mai"
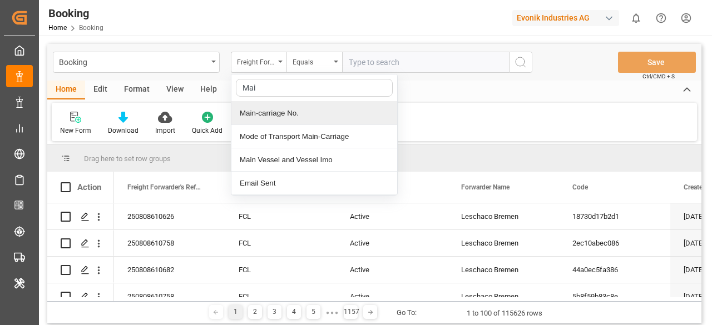
click at [275, 110] on div "Main-carriage No." at bounding box center [314, 113] width 166 height 23
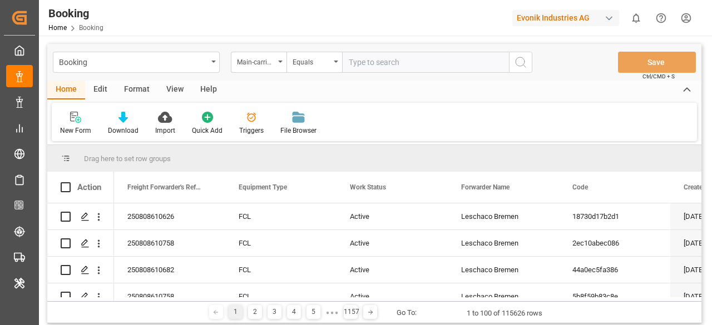
click at [399, 59] on input "text" at bounding box center [425, 62] width 167 height 21
paste input "c73cc220-3e08-4d3c-8e08-571f6843f900"
type input "c73cc220-3e08-4d3c-8e08-571f6843f900"
paste input "4006721549"
type input "4006721549"
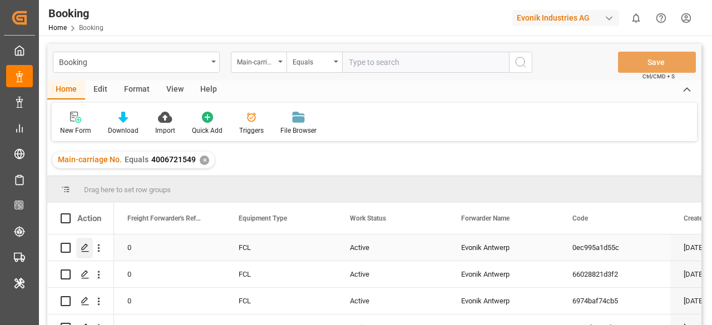
click at [81, 246] on icon "Press SPACE to select this row." at bounding box center [85, 247] width 9 height 9
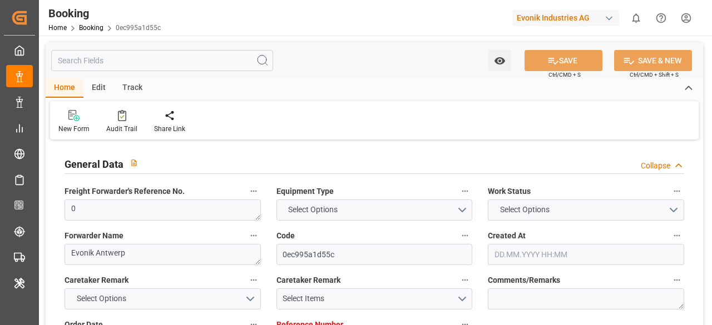
type input "0"
type input "9925837"
type input "CMACGM"
type input "CMA CGM Group"
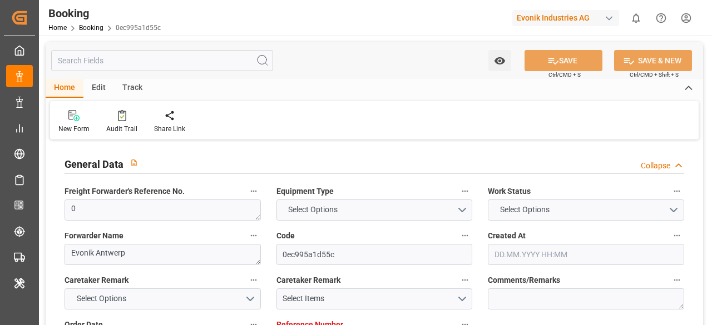
type input "BEANR"
type input "EGPSD"
type input "0"
type input "BEANR"
type input "EGPSD"
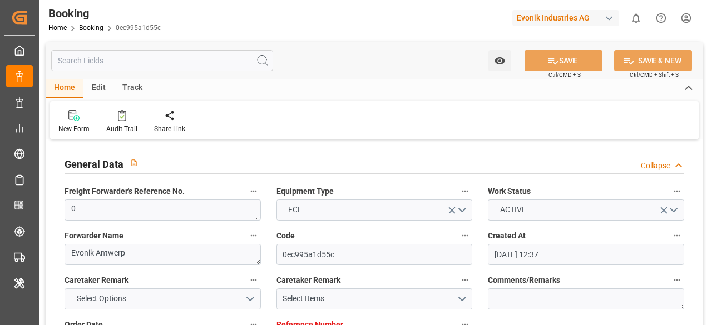
type input "[DATE] 12:37"
type input "[DATE]"
type input "[DATE] 00:00"
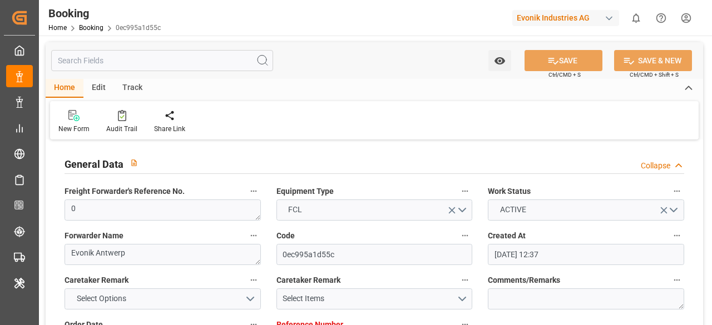
type input "[DATE] 00:00"
type input "[DATE] 08:13"
type input "[DATE] 12:00"
type input "[DATE] 00:00"
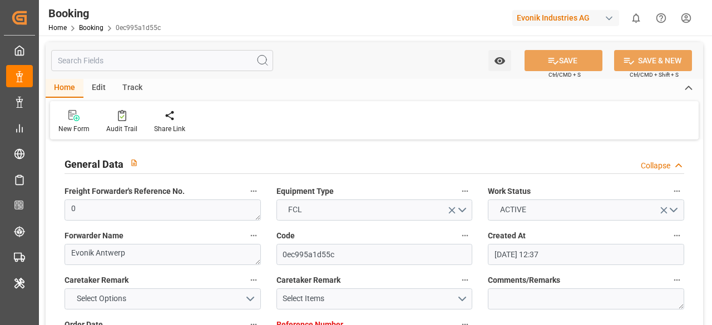
type input "[DATE] 07:48"
type input "[DATE]"
type input "[DATE] 00:00"
type input "[DATE] 12:00"
type input "[DATE] 17:21"
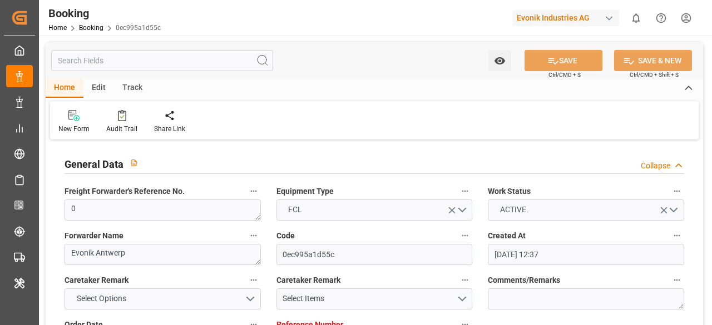
type input "[DATE] 17:21"
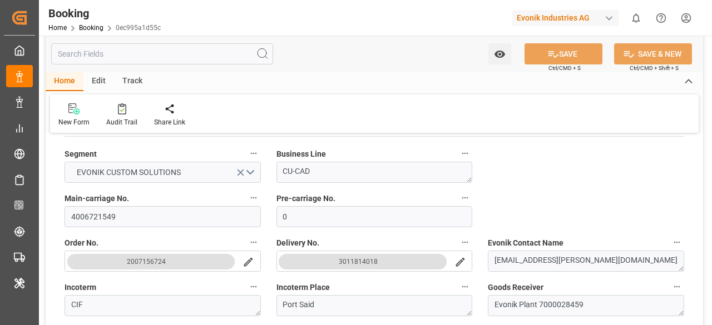
scroll to position [222, 0]
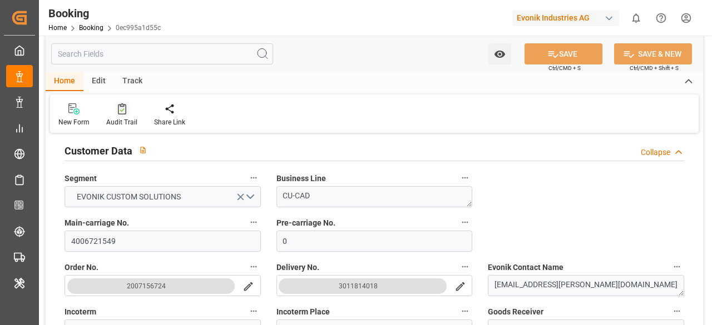
click at [128, 112] on div at bounding box center [121, 109] width 31 height 12
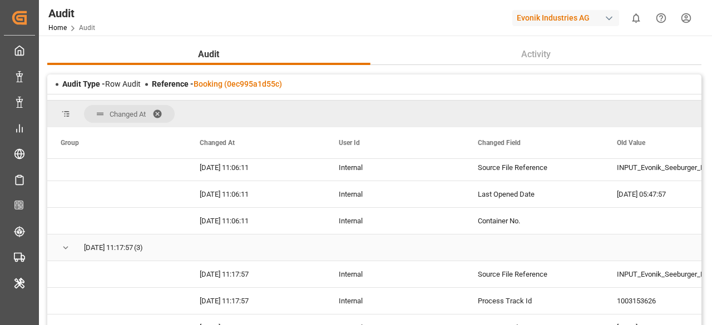
scroll to position [3002, 0]
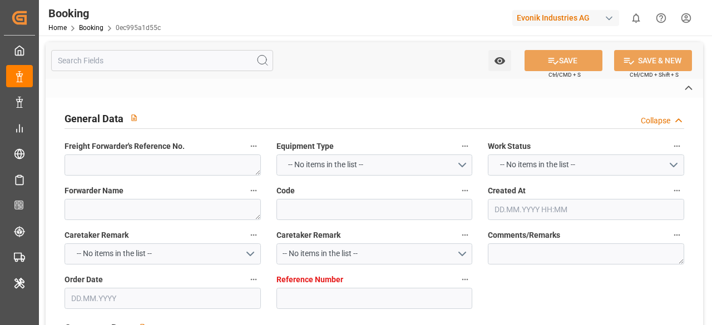
type textarea "0"
type textarea "Evonik Antwerp"
type input "0ec995a1d55c"
type input "0"
type textarea "CU-CAD"
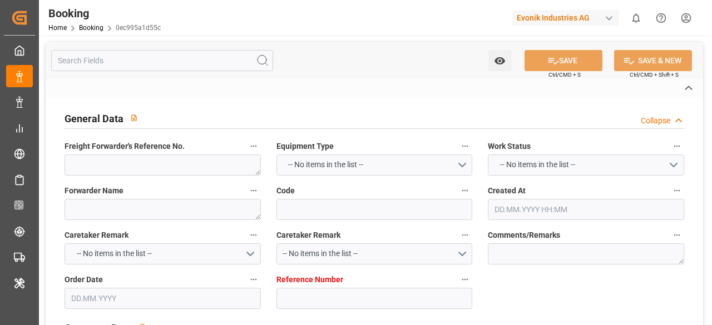
type input "4006721549"
type textarea "[EMAIL_ADDRESS][PERSON_NAME][DOMAIN_NAME]"
type textarea "CIF"
type textarea "Port Said"
type textarea "Evonik Plant 7000028459"
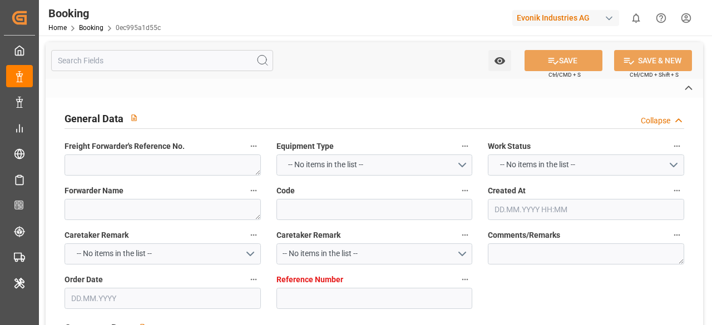
type textarea "[GEOGRAPHIC_DATA]"
type textarea "CMAU3492510"
type input "CMA CGM KHAO SOK"
type input "CMDU"
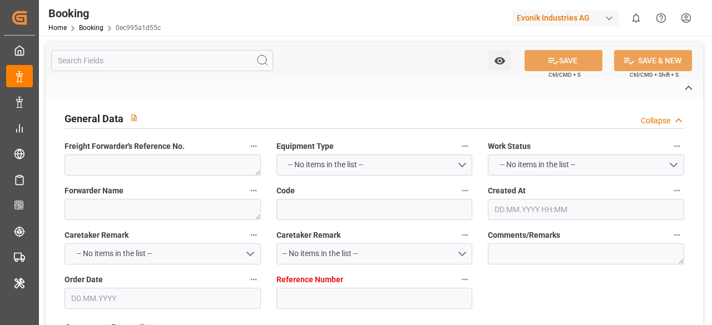
type textarea "ANT1933269"
type input "[GEOGRAPHIC_DATA]"
type input "Port Said"
type textarea "INPUT_Evonik_Seeburger_LoadTenderOcean_1003189098_20250929162046189.xml"
type textarea "NWC/[GEOGRAPHIC_DATA] [GEOGRAPHIC_DATA] Continent / [GEOGRAPHIC_DATA]-CAD"
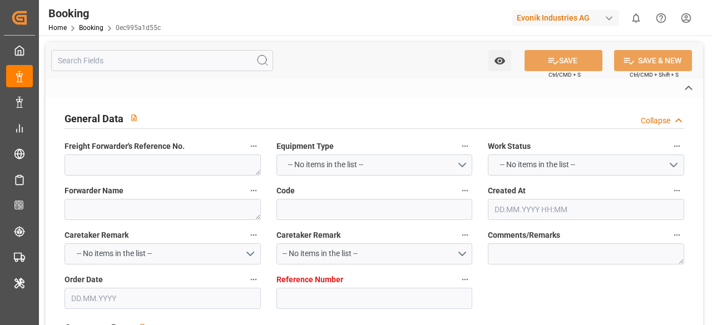
type textarea "INPUT_Evonik_Seeburger_LoadTenderOcean_1003124558_20250908104249747.xml,INPUT_E…"
type textarea "1003189098"
type textarea "Logward System"
type textarea "businessDivision-businessLine-"
type textarea "EVONIK Load Tender XML"
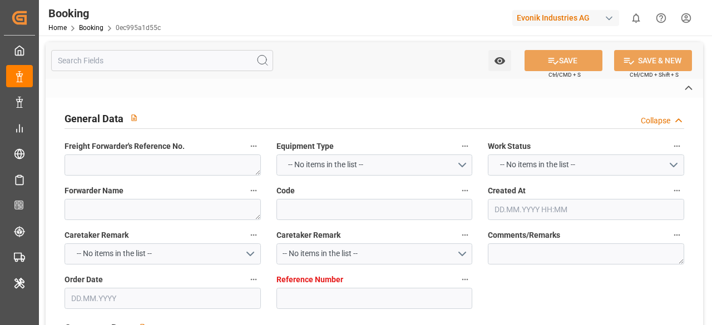
type textarea "a011t00000LcJC5AAN"
type textarea "No"
type input "[GEOGRAPHIC_DATA]"
type input "PORT SAID"
type input "0NVKKS1MA"
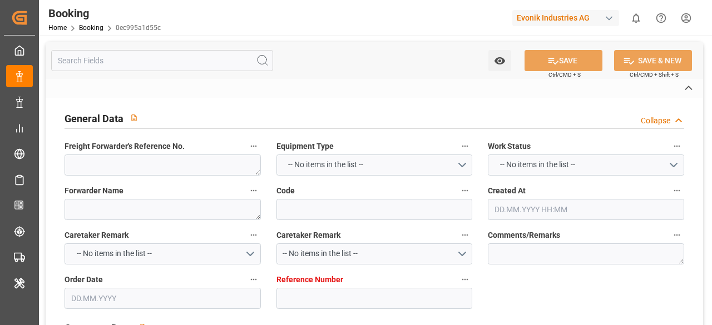
type input "VESSEL"
type input "TRUCK"
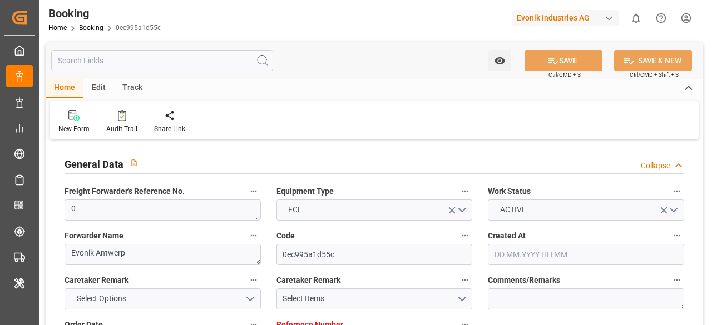
type input "0"
type input "9925837"
type input "CMACGM"
type input "CMA CGM Group"
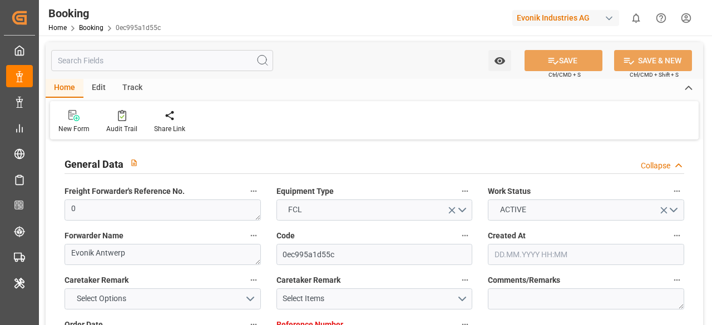
type input "BEANR"
type input "EGPSD"
type input "0"
type input "BEANR"
type input "EGPSD"
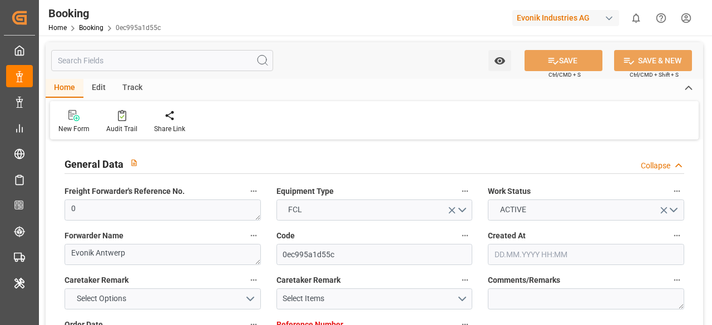
type input "[DATE] 12:37"
type input "[DATE]"
type input "[DATE] 00:00"
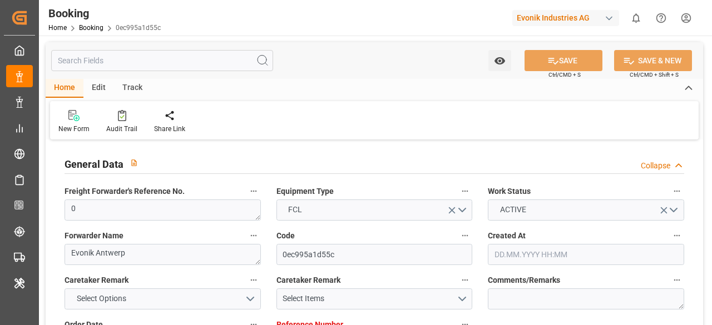
type input "[DATE] 00:00"
type input "[DATE] 08:13"
type input "[DATE] 12:00"
type input "[DATE] 00:00"
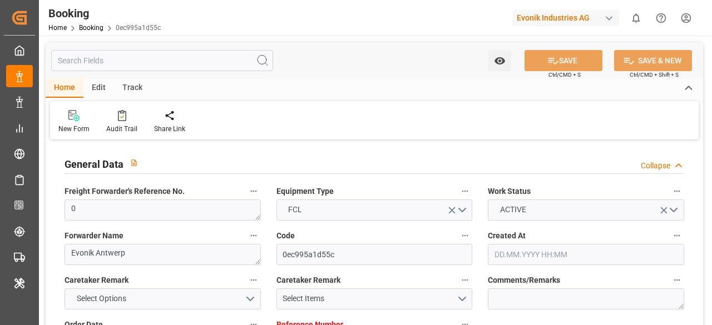
type input "[DATE] 07:48"
type input "[DATE]"
type input "[DATE] 00:00"
type input "[DATE] 12:00"
type input "[DATE] 17:21"
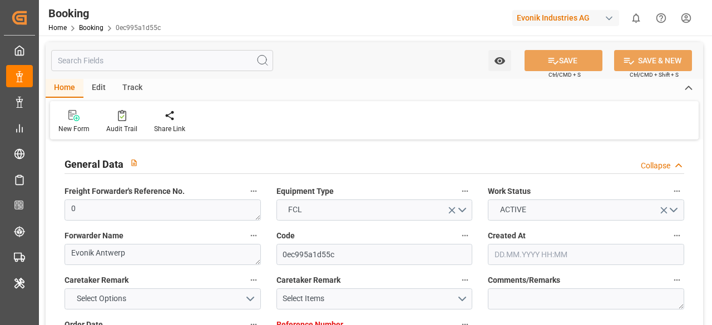
type input "[DATE] 17:21"
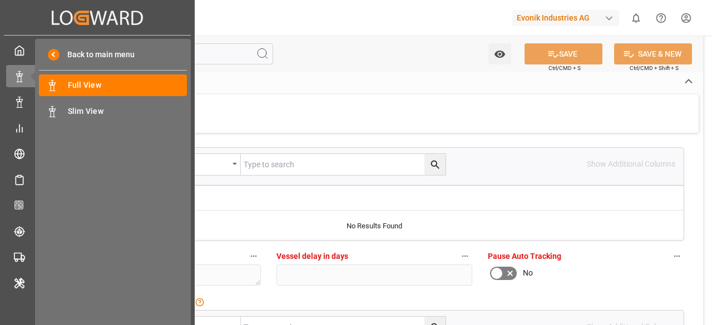
scroll to position [2501, 0]
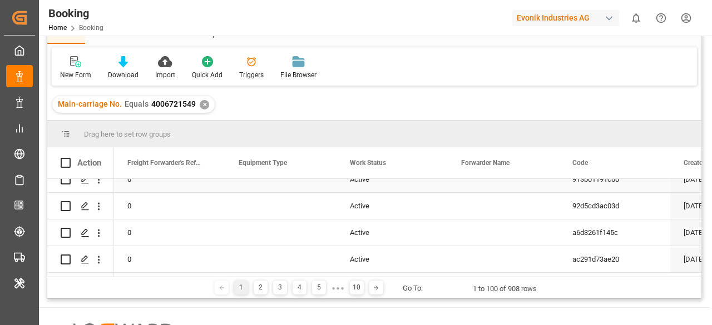
scroll to position [242, 0]
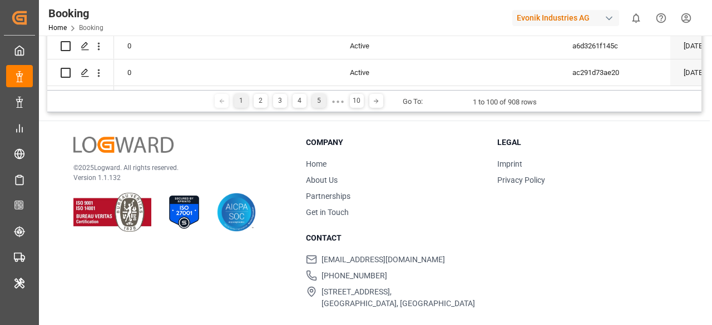
click at [318, 96] on div "5" at bounding box center [319, 101] width 14 height 14
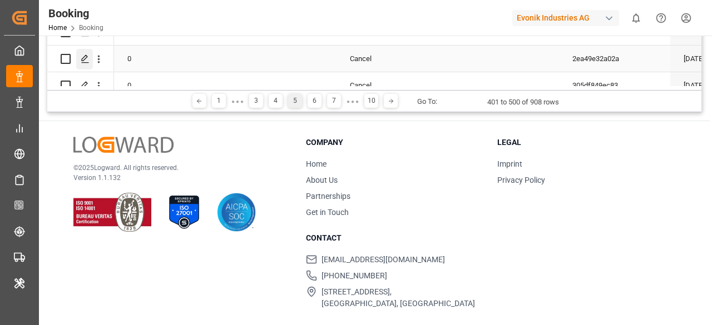
click at [91, 58] on div "Press SPACE to select this row." at bounding box center [84, 59] width 17 height 21
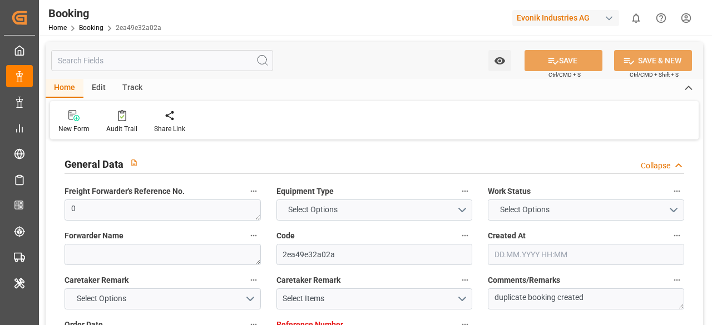
type input "0"
type input "[DATE] 05:37"
type input "[DATE] 08:56"
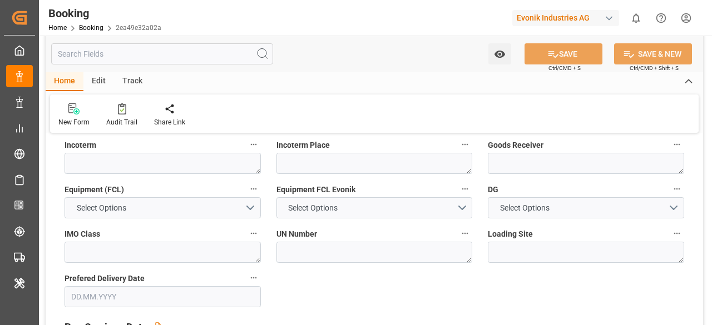
scroll to position [278, 0]
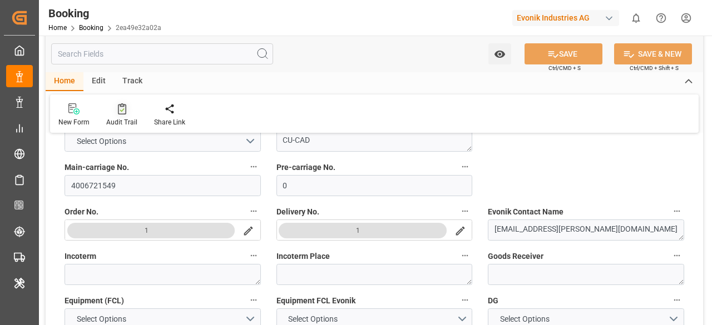
click at [123, 107] on icon at bounding box center [122, 108] width 8 height 11
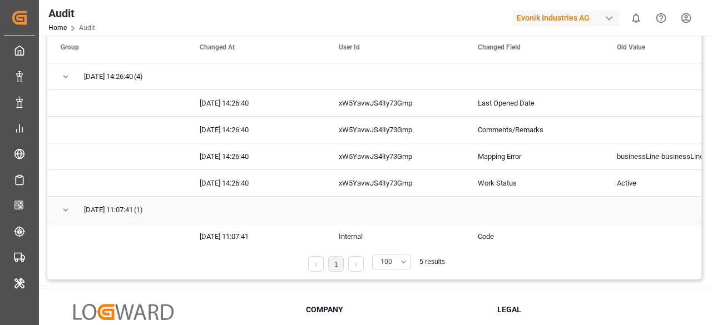
scroll to position [13, 0]
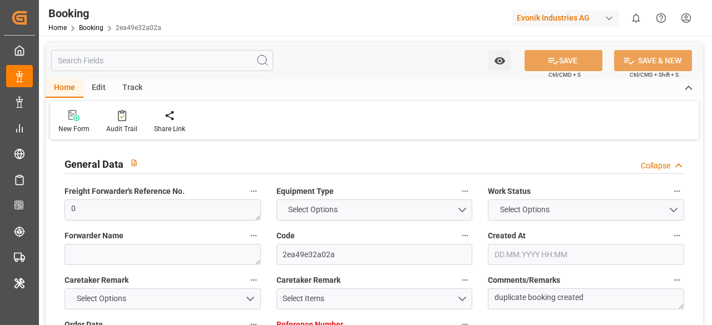
type input "0"
type input "[DATE] 05:37"
type input "[DATE] 08:56"
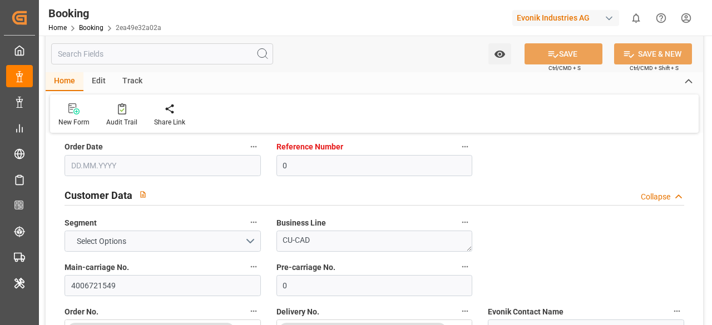
scroll to position [167, 0]
